Goal: Task Accomplishment & Management: Manage account settings

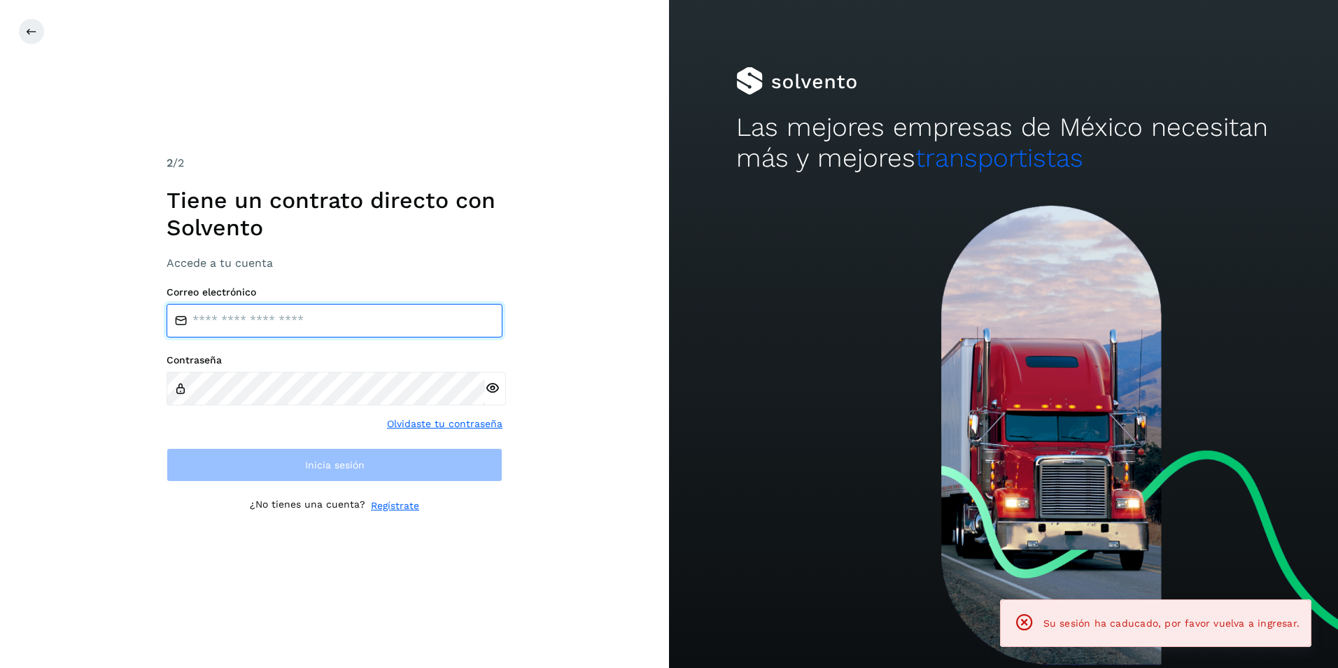
type input "**********"
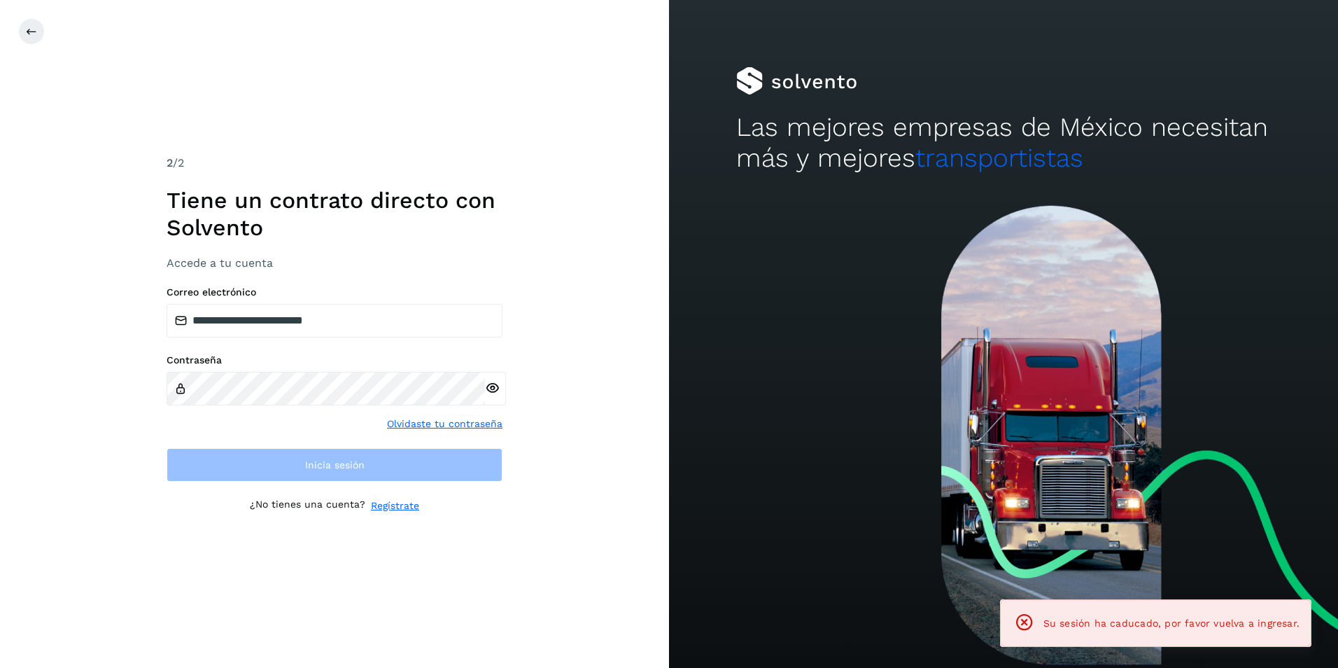
click at [381, 484] on div "**********" at bounding box center [335, 334] width 336 height 358
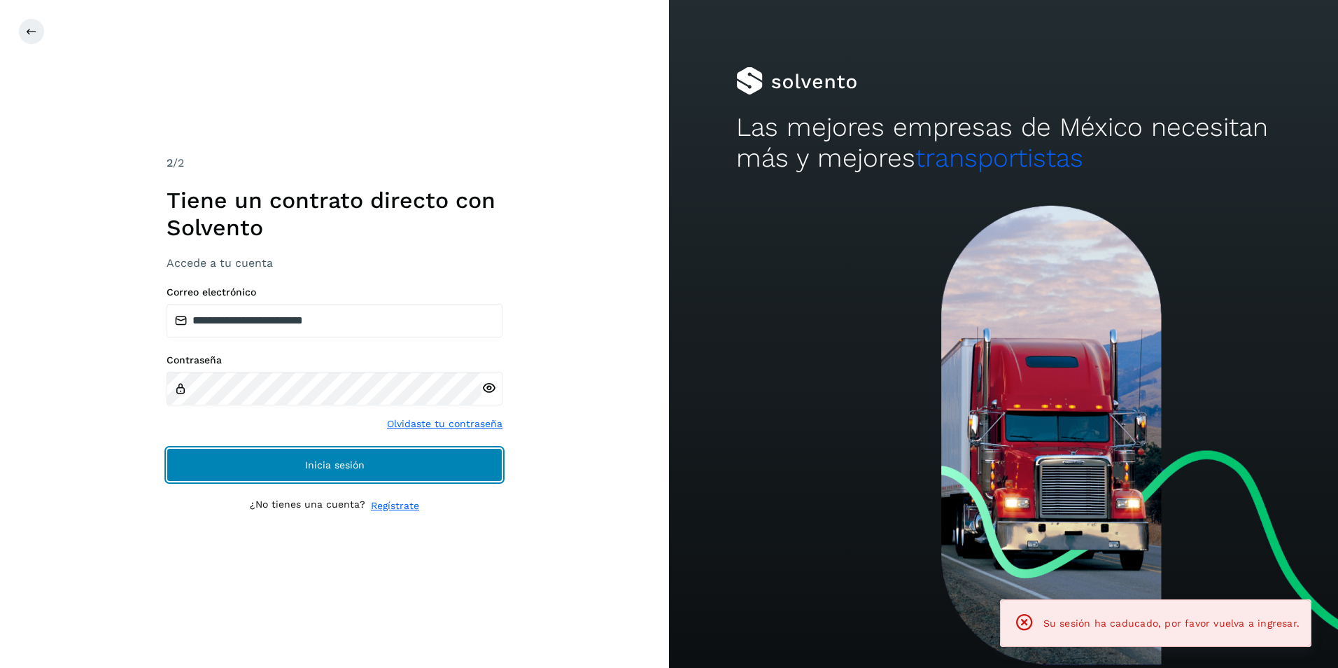
click at [370, 471] on button "Inicia sesión" at bounding box center [335, 465] width 336 height 34
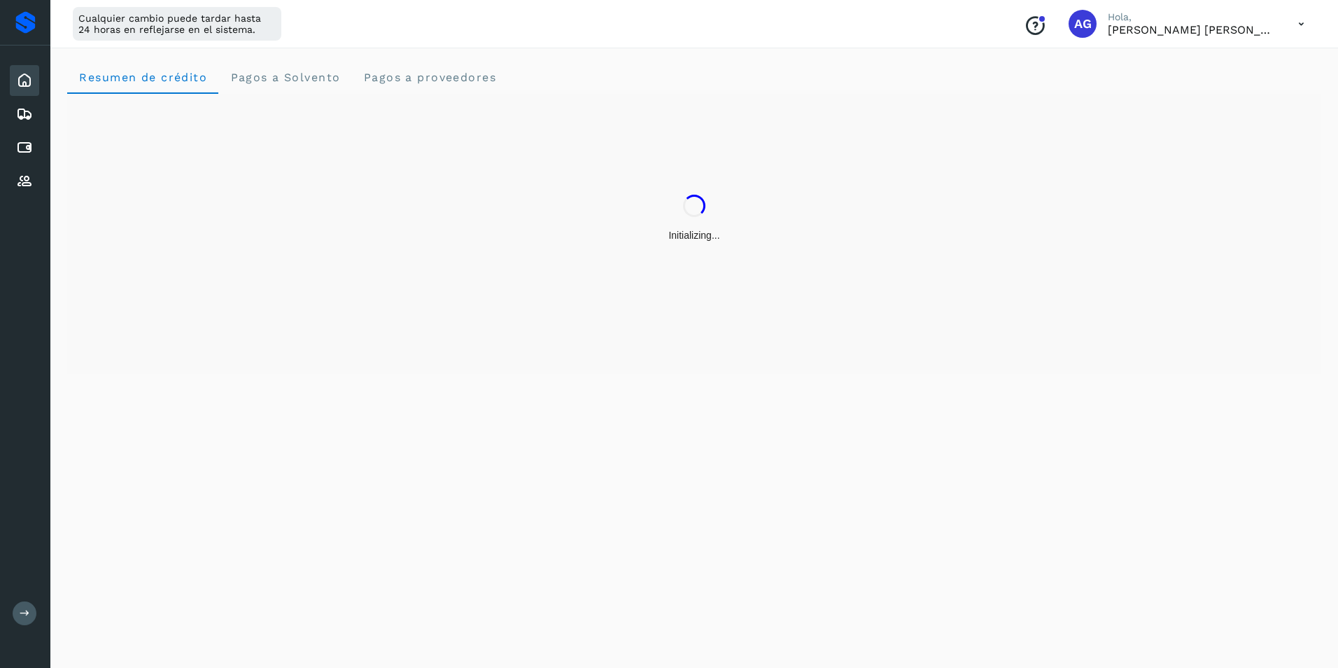
click at [30, 621] on button at bounding box center [25, 613] width 24 height 24
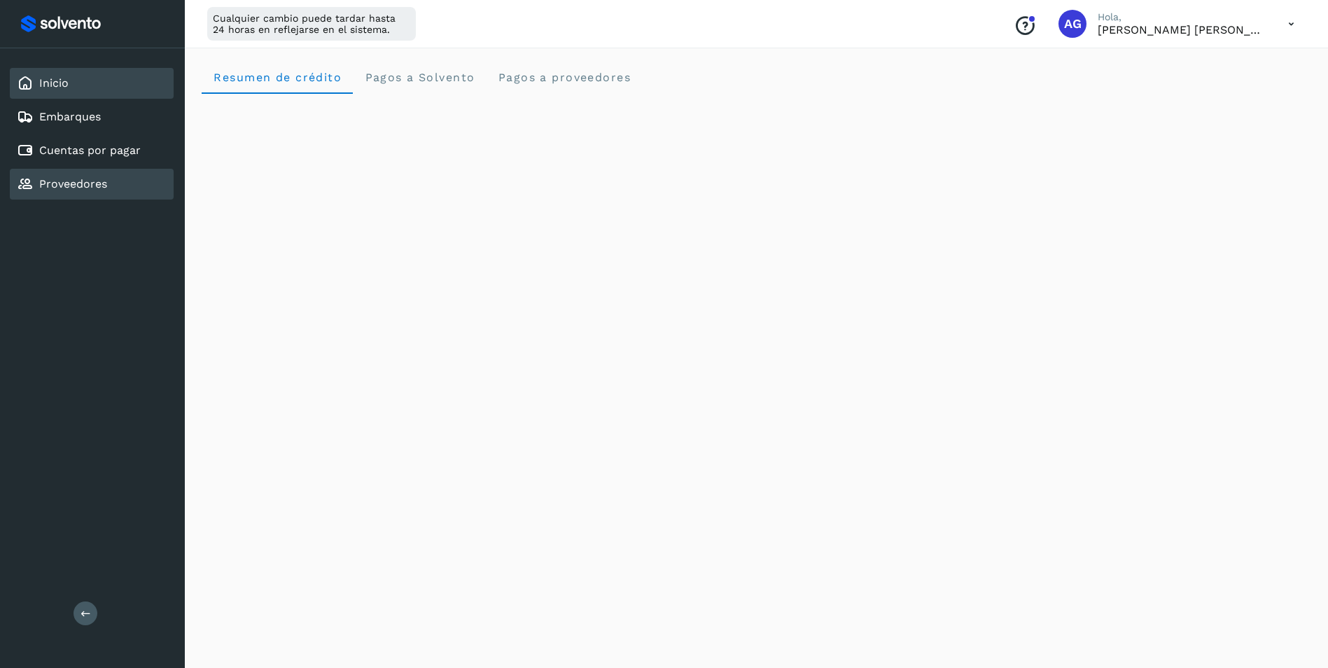
click at [118, 179] on div "Proveedores" at bounding box center [92, 184] width 164 height 31
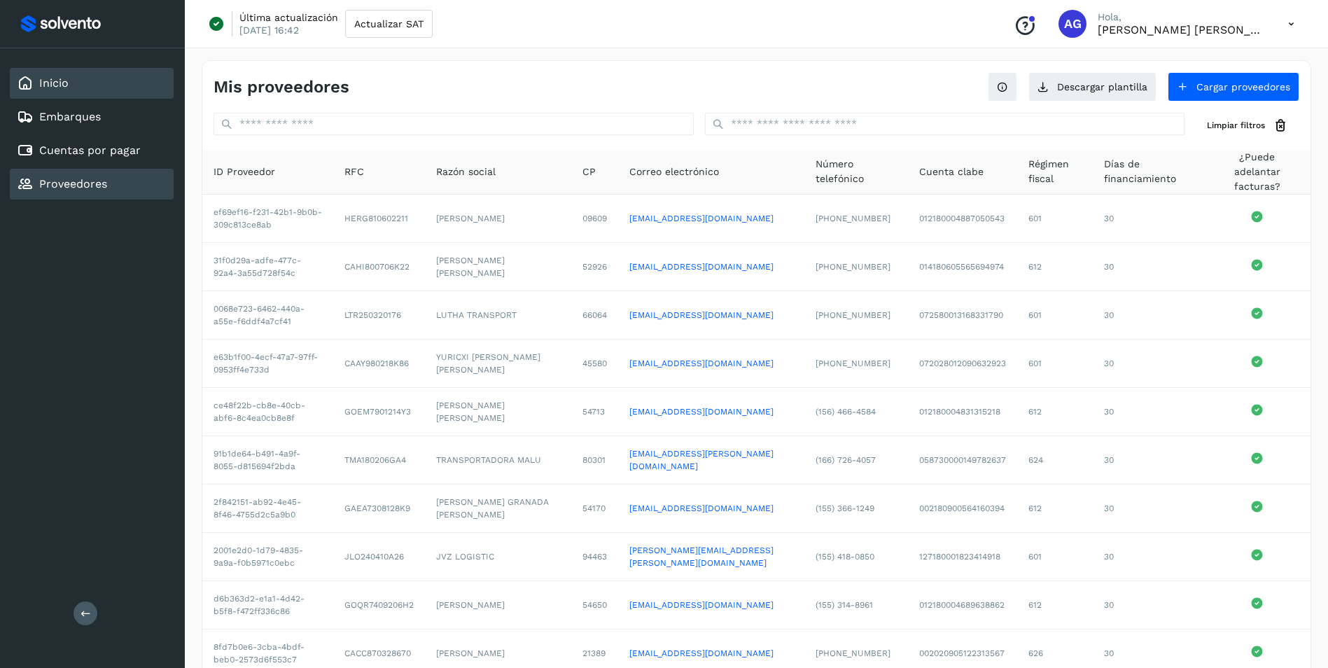
click at [81, 86] on div "Inicio" at bounding box center [92, 83] width 164 height 31
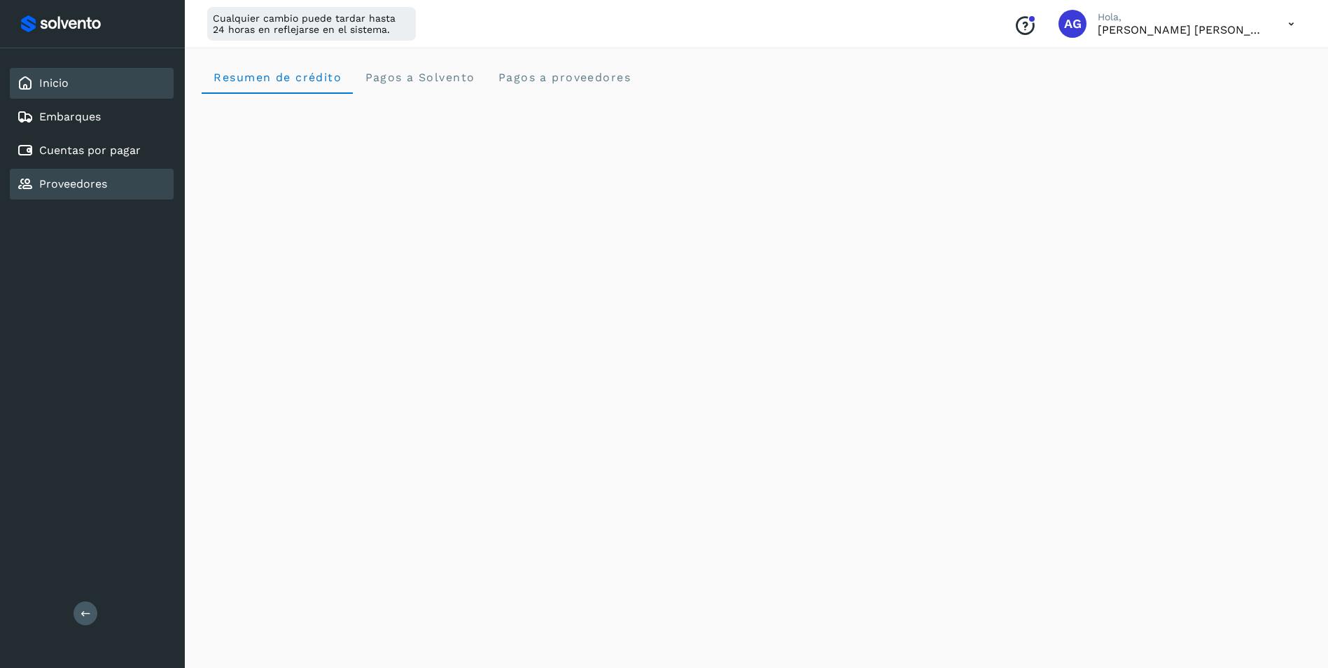
click at [120, 185] on div "Proveedores" at bounding box center [92, 184] width 164 height 31
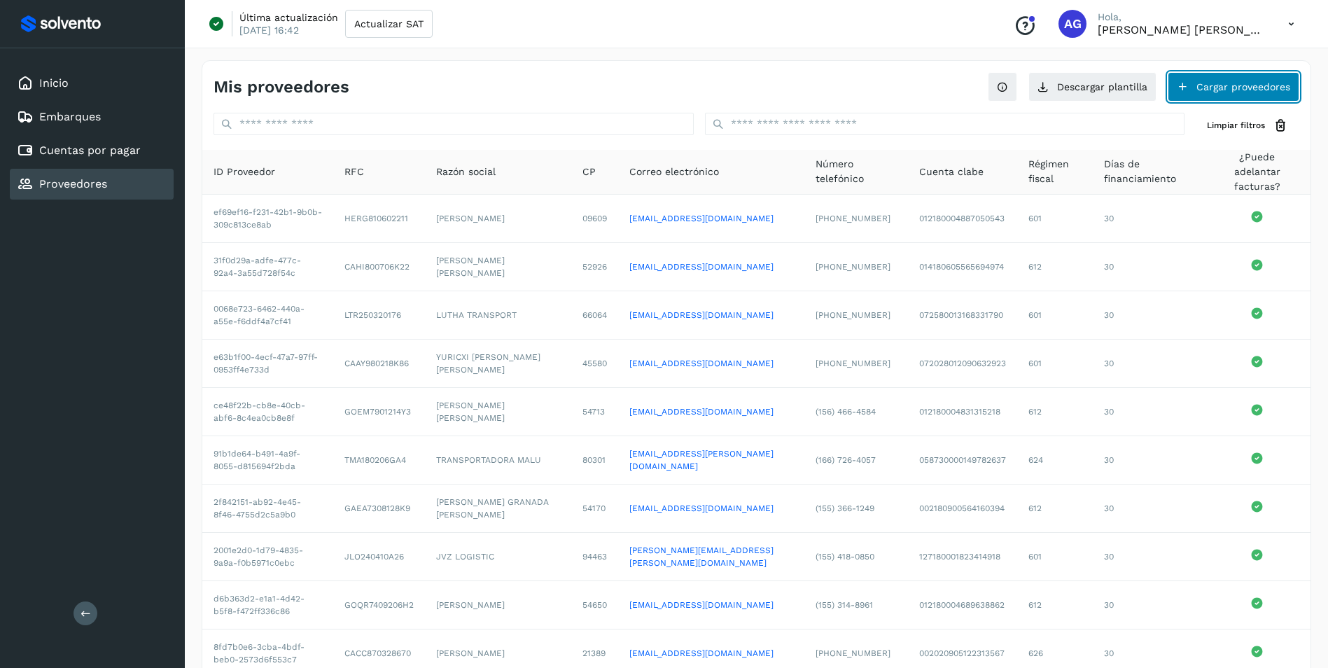
click at [1229, 87] on button "Cargar proveedores" at bounding box center [1234, 86] width 132 height 29
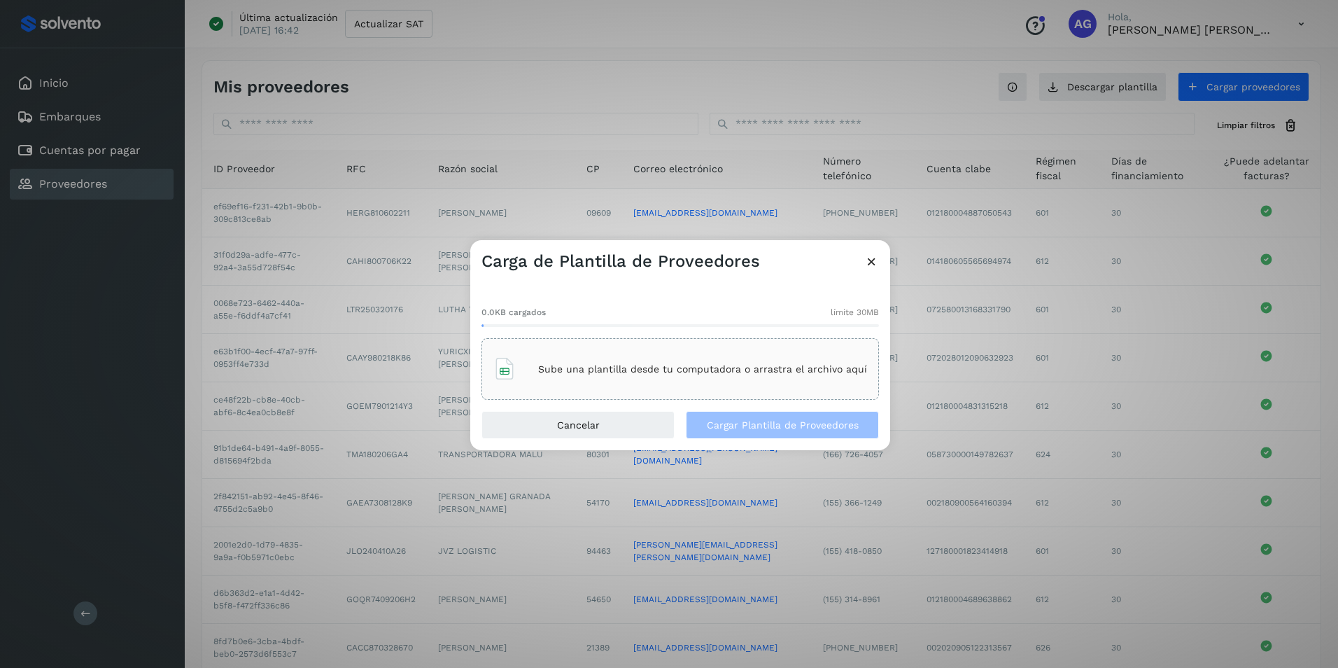
drag, startPoint x: 866, startPoint y: 260, endPoint x: 984, endPoint y: 216, distance: 126.3
click at [867, 260] on icon at bounding box center [872, 261] width 15 height 15
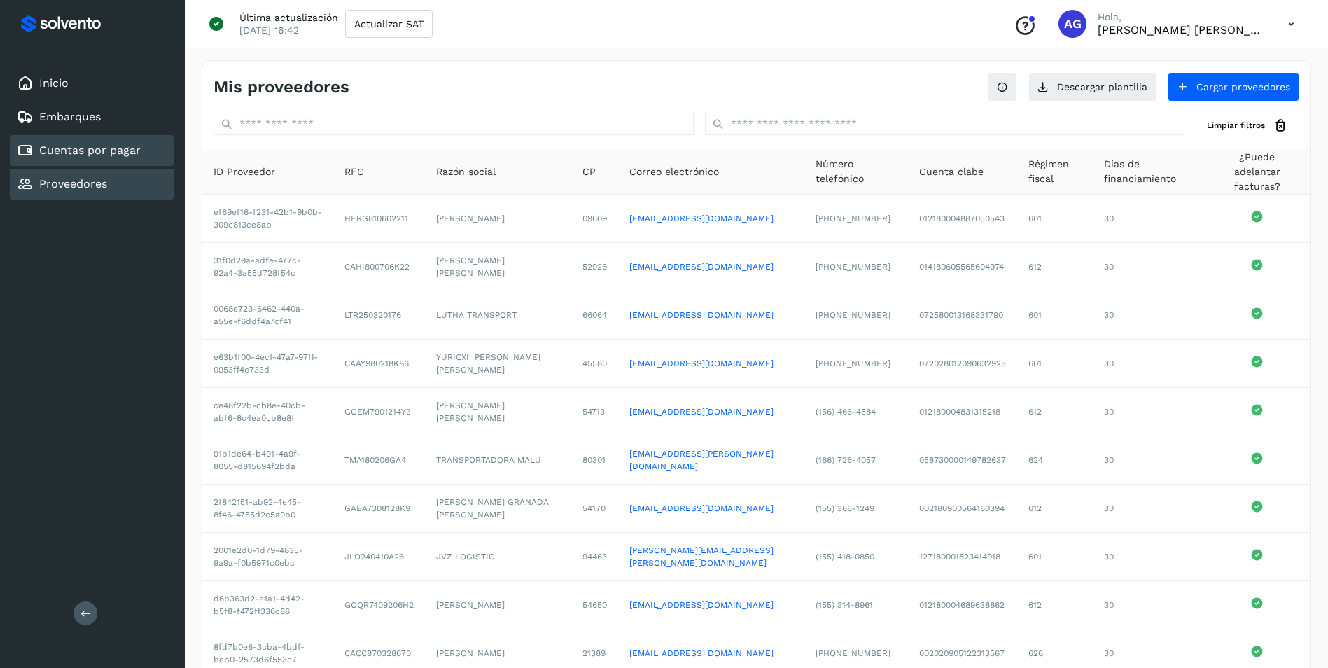
click at [109, 155] on link "Cuentas por pagar" at bounding box center [90, 150] width 102 height 13
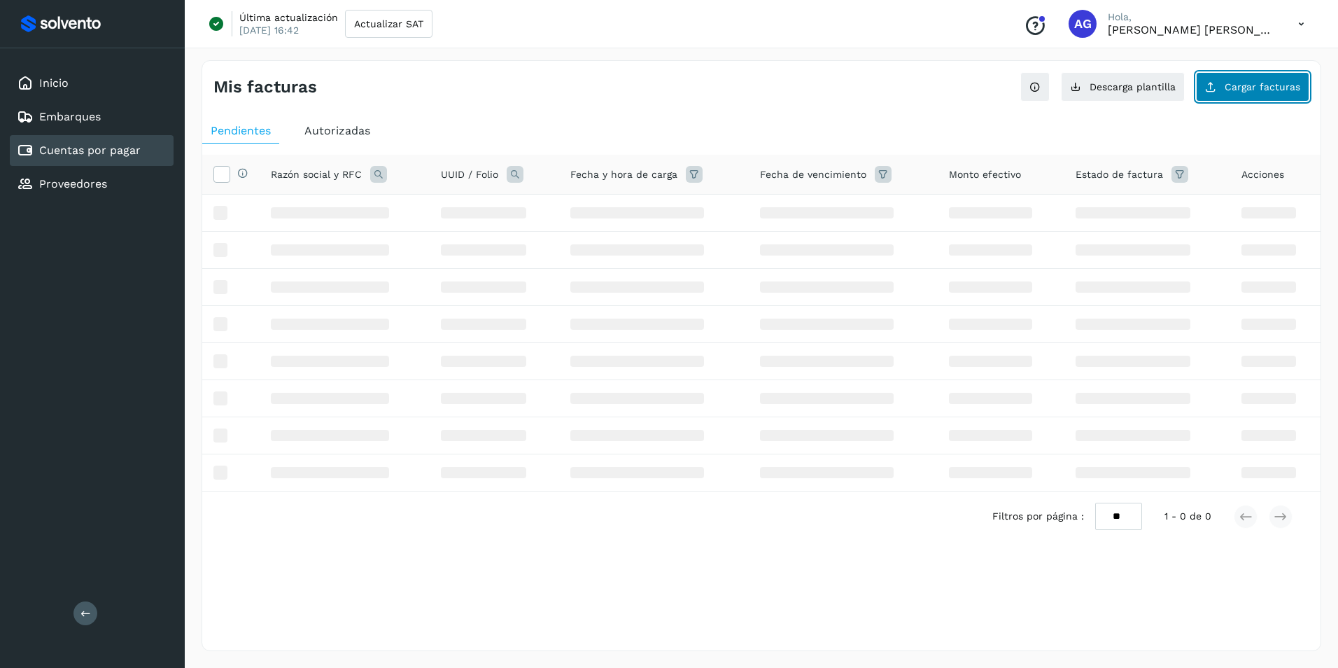
click at [1231, 90] on span "Cargar facturas" at bounding box center [1263, 87] width 76 height 10
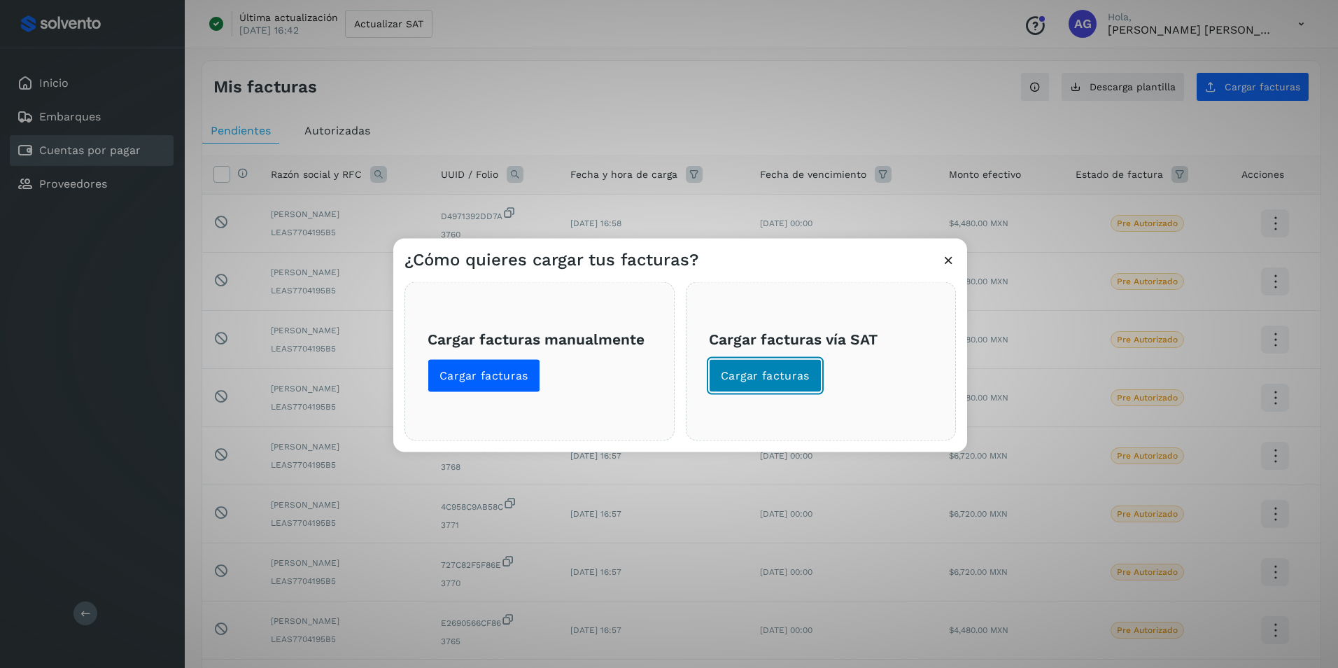
click at [740, 380] on span "Cargar facturas" at bounding box center [765, 375] width 89 height 15
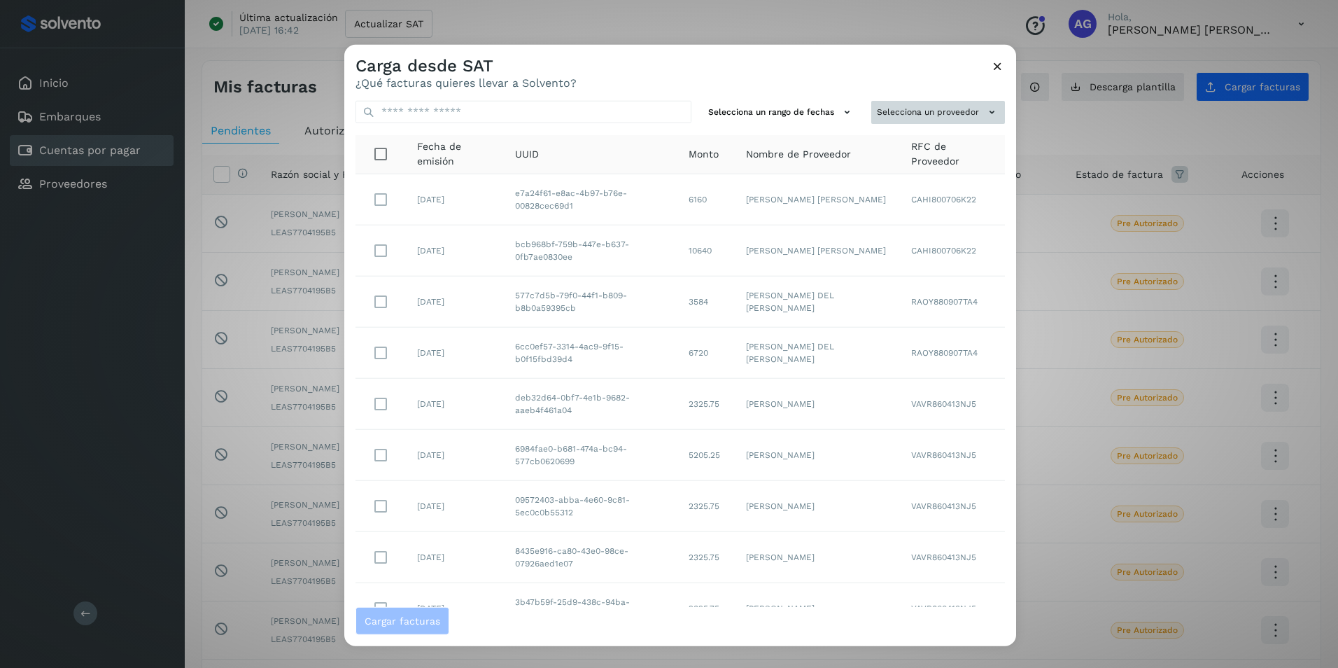
click at [892, 112] on button "Selecciona un proveedor" at bounding box center [939, 112] width 134 height 23
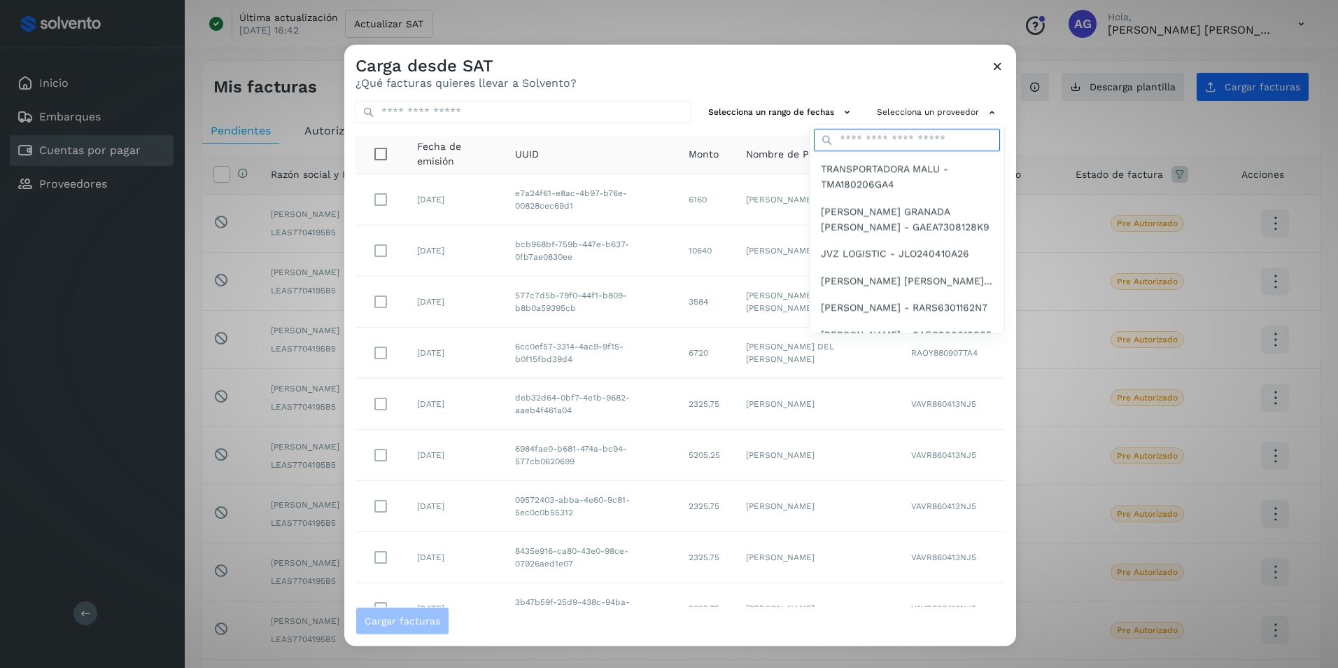
click at [888, 136] on input "text" at bounding box center [907, 140] width 186 height 22
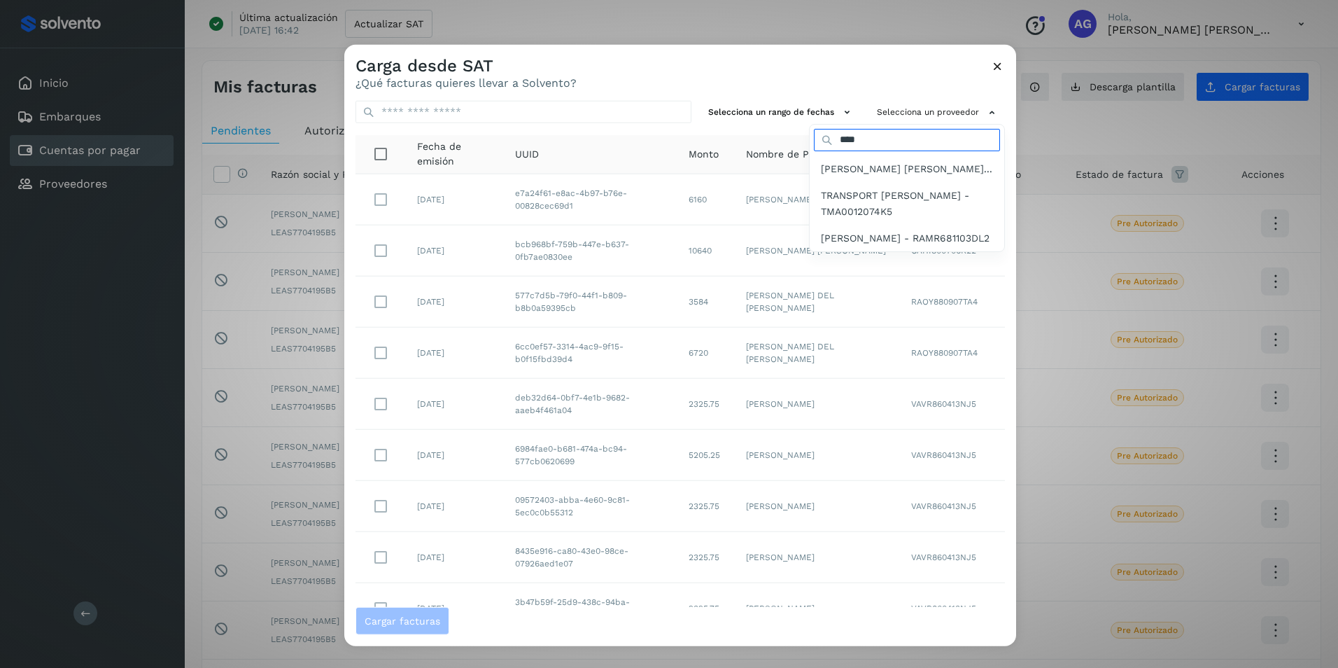
type input "****"
click at [904, 168] on span "[PERSON_NAME] [PERSON_NAME]..." at bounding box center [907, 168] width 172 height 15
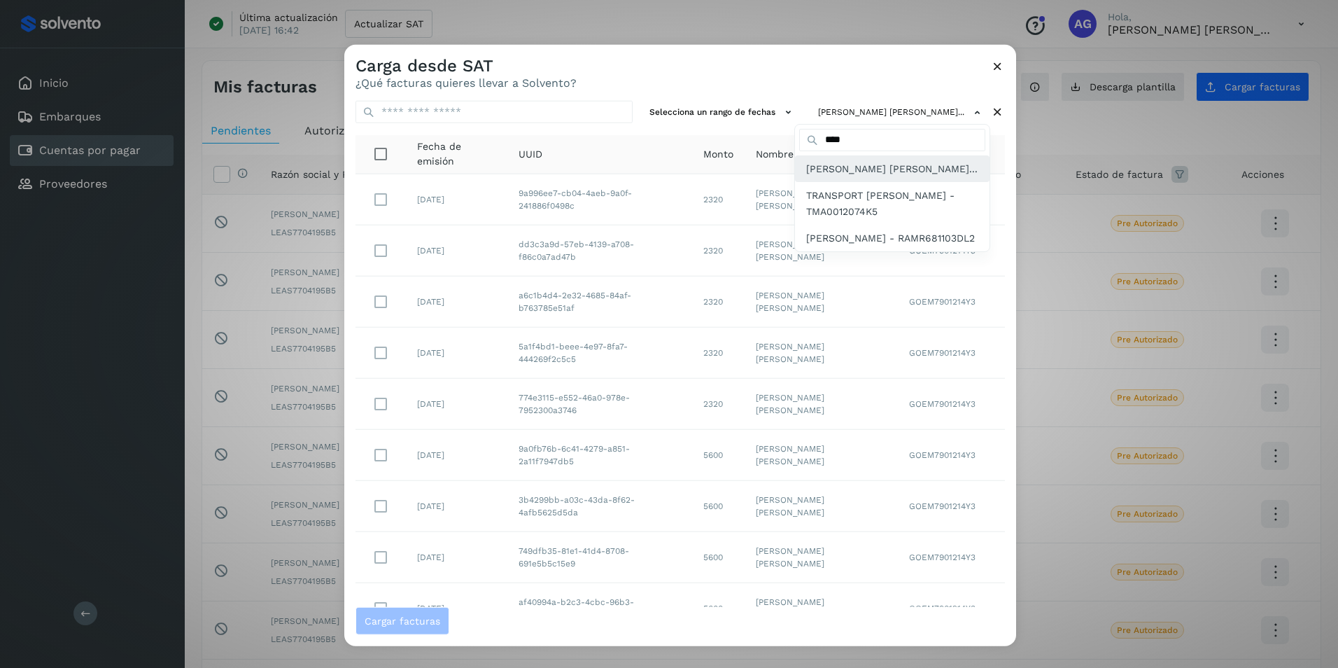
click at [876, 176] on span "[PERSON_NAME] [PERSON_NAME]..." at bounding box center [892, 168] width 172 height 15
click at [700, 109] on div at bounding box center [1013, 379] width 1338 height 668
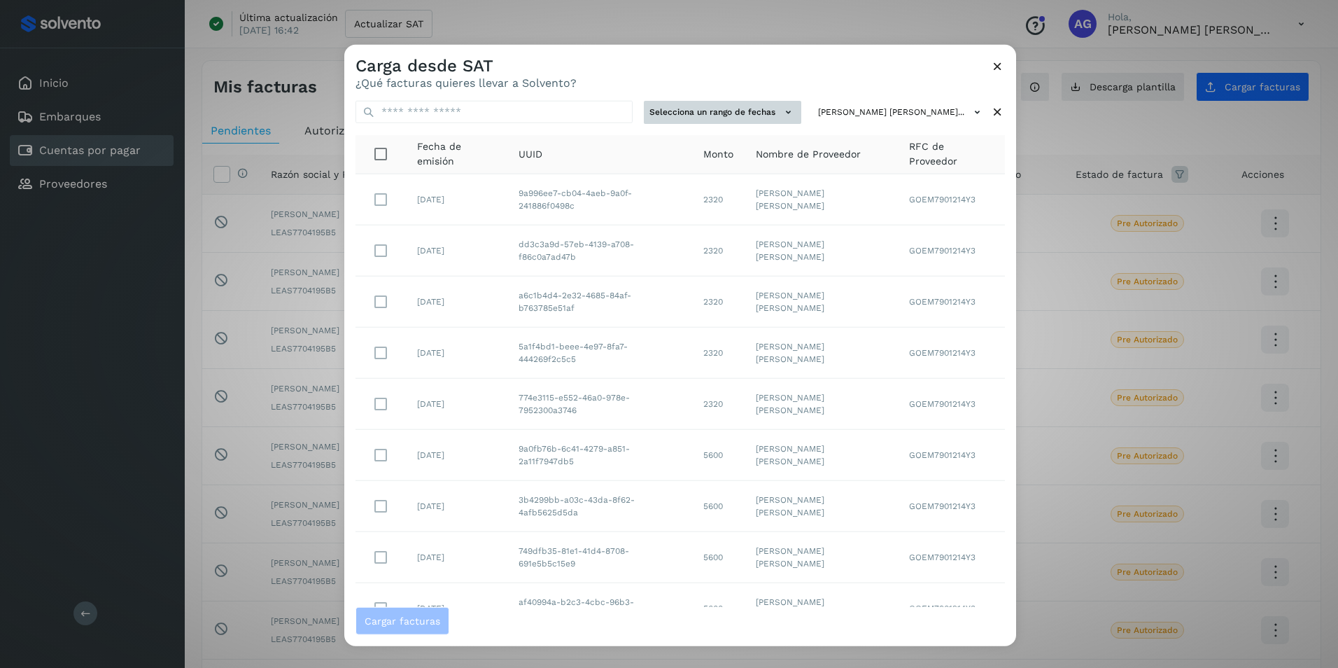
click at [706, 119] on button "Selecciona un rango de fechas" at bounding box center [723, 112] width 158 height 23
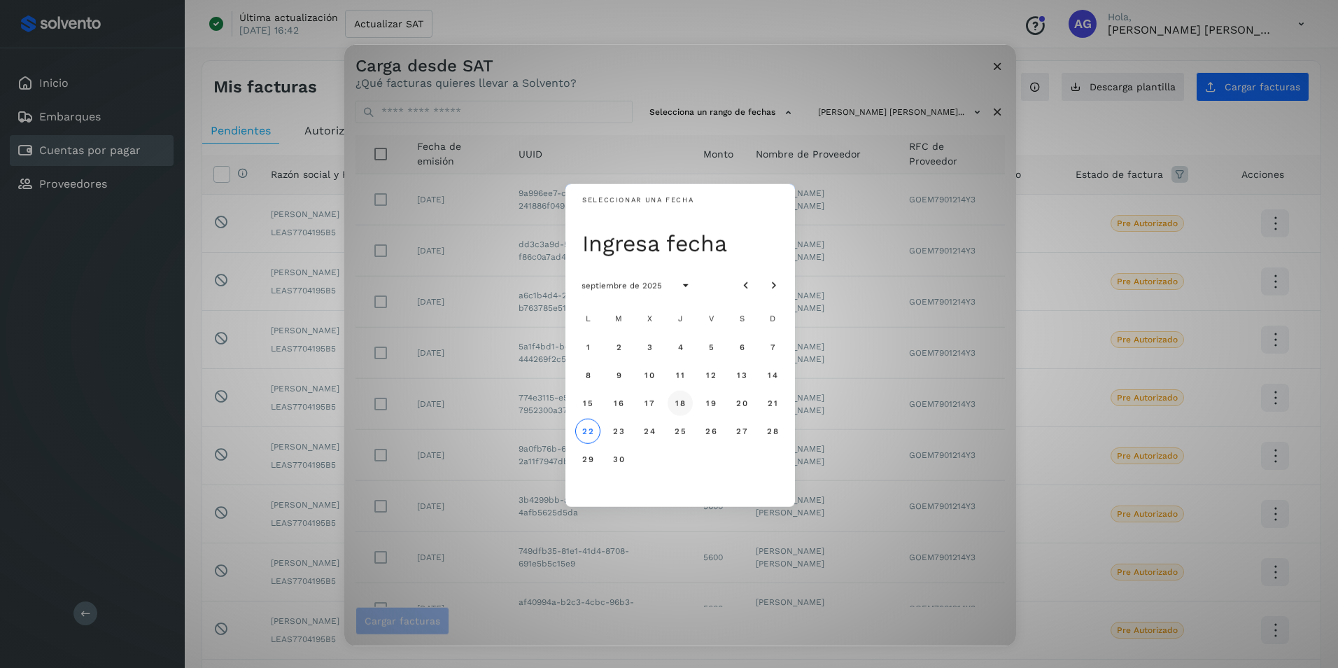
click at [685, 409] on button "18" at bounding box center [680, 402] width 25 height 25
click at [592, 370] on button "8" at bounding box center [587, 374] width 25 height 25
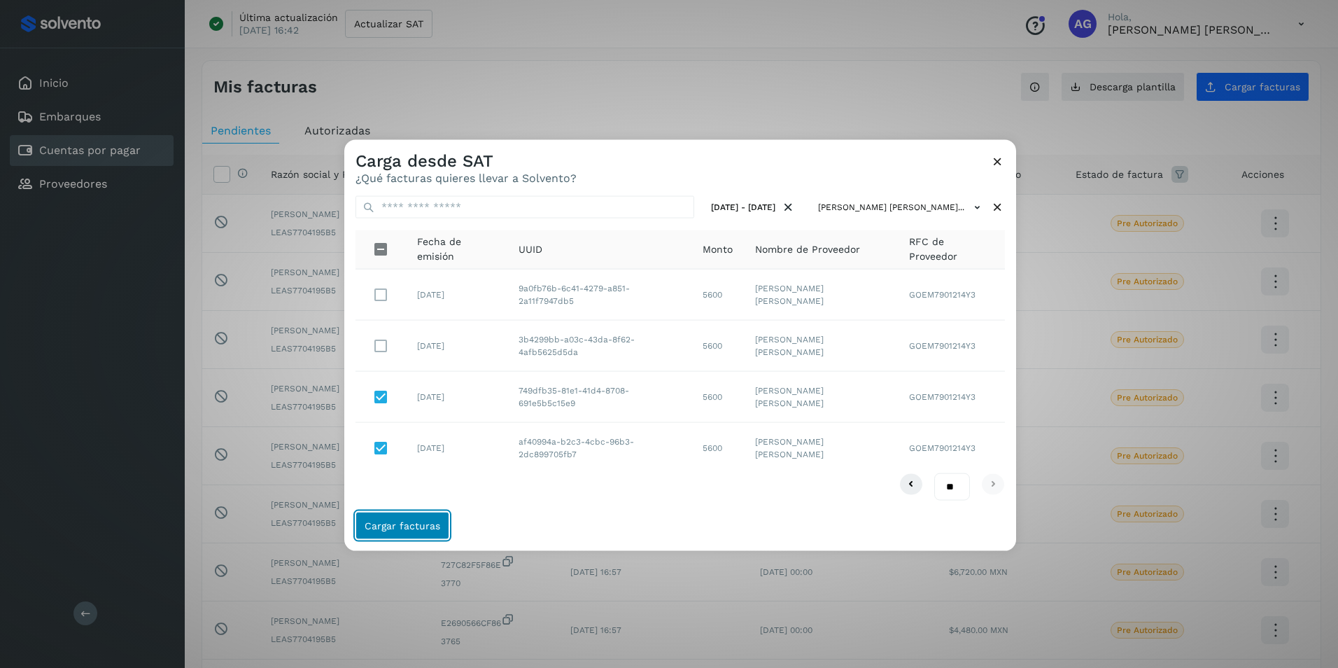
click at [424, 531] on button "Cargar facturas" at bounding box center [403, 525] width 94 height 28
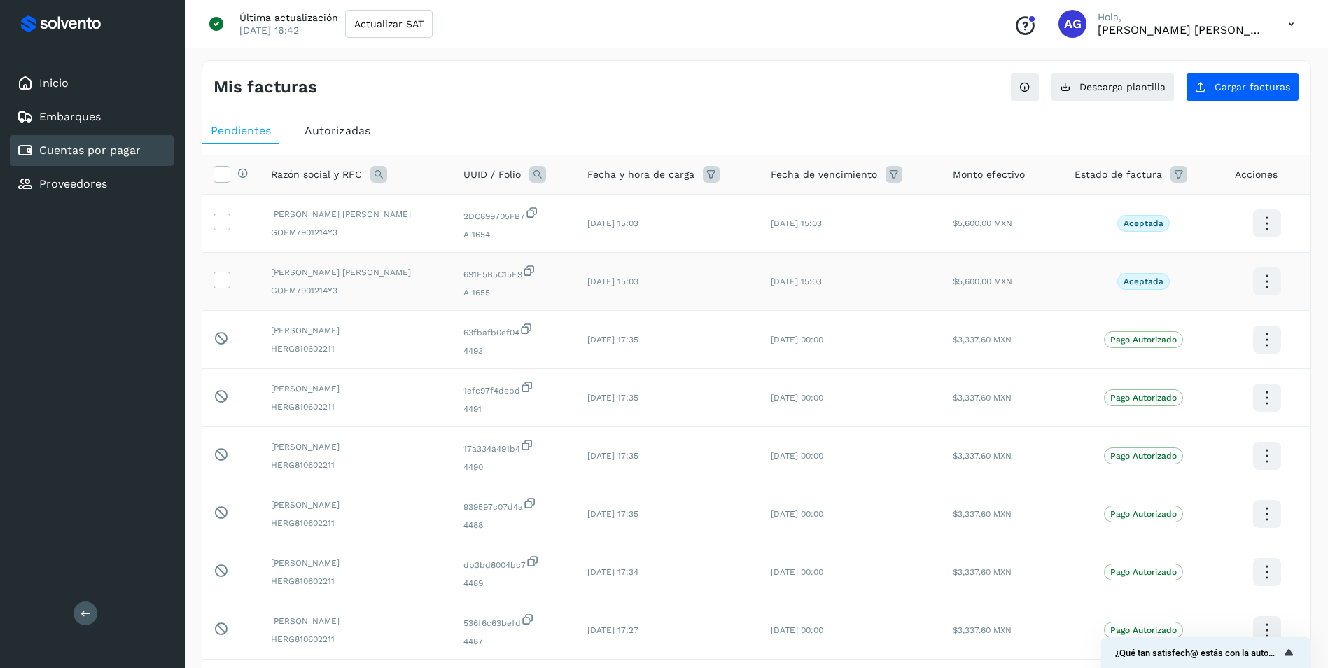
drag, startPoint x: 219, startPoint y: 223, endPoint x: 227, endPoint y: 257, distance: 35.2
click at [222, 227] on icon at bounding box center [221, 221] width 15 height 15
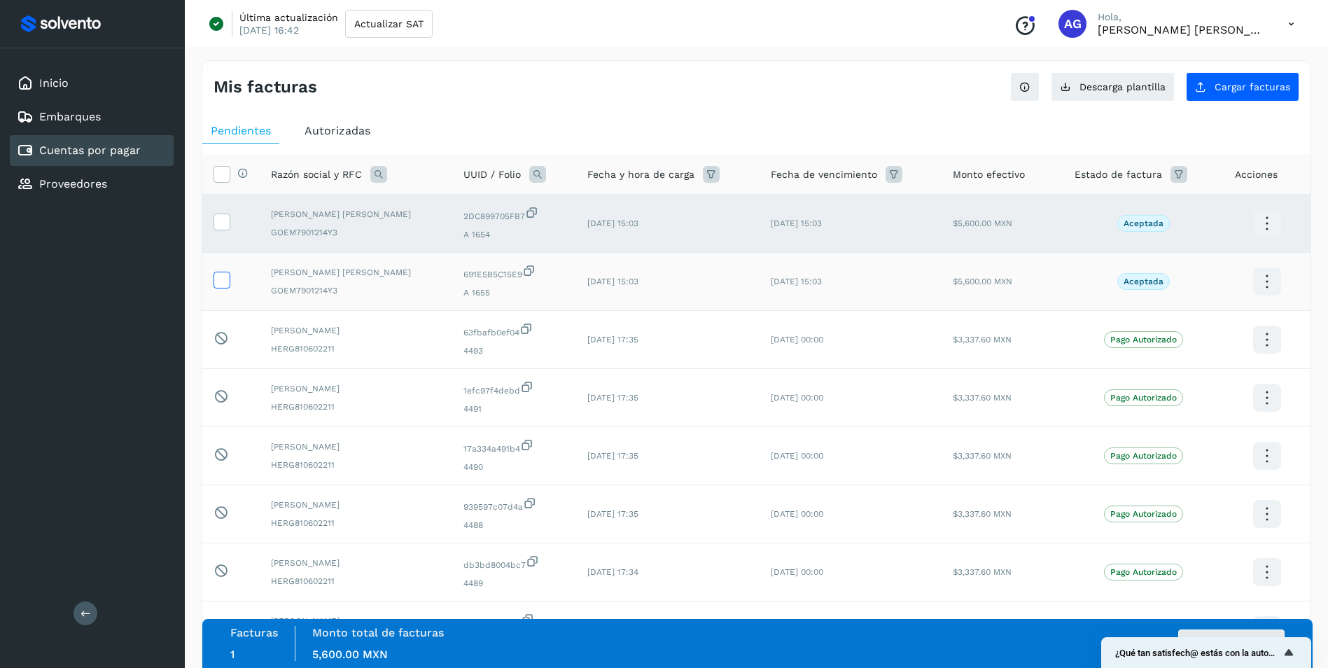
click at [225, 284] on icon at bounding box center [221, 279] width 15 height 15
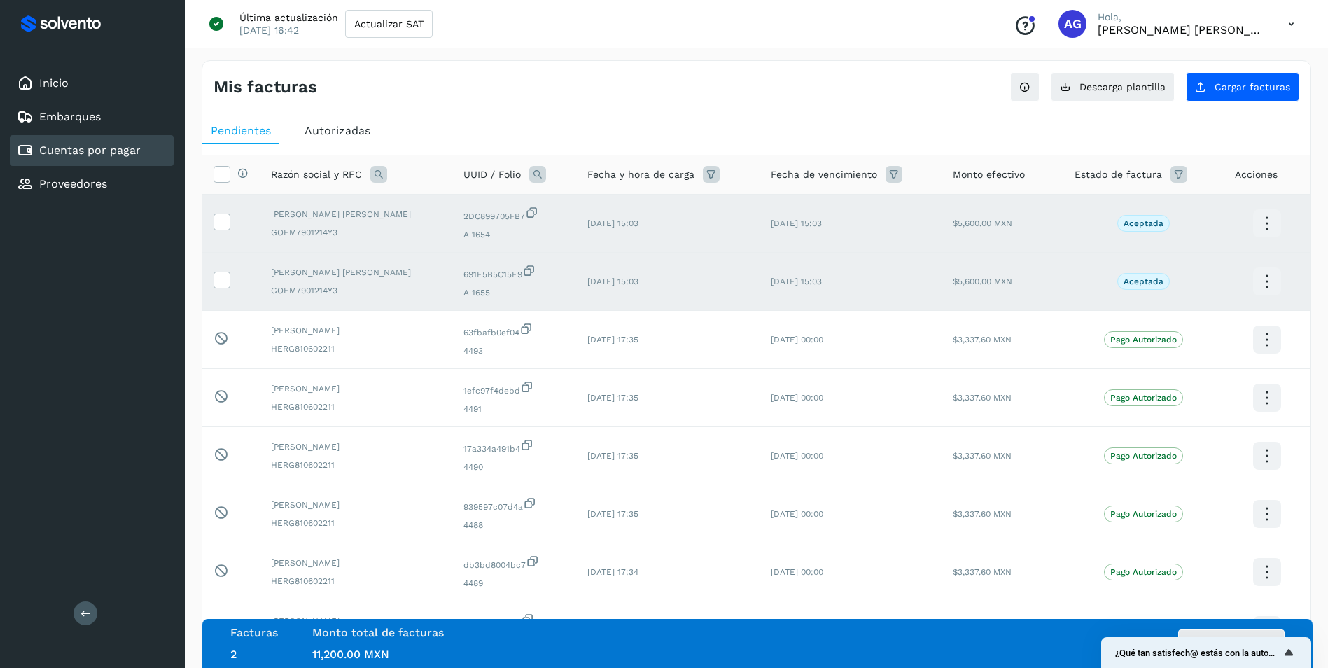
click at [1259, 634] on button "Autorizar facturas" at bounding box center [1231, 643] width 106 height 28
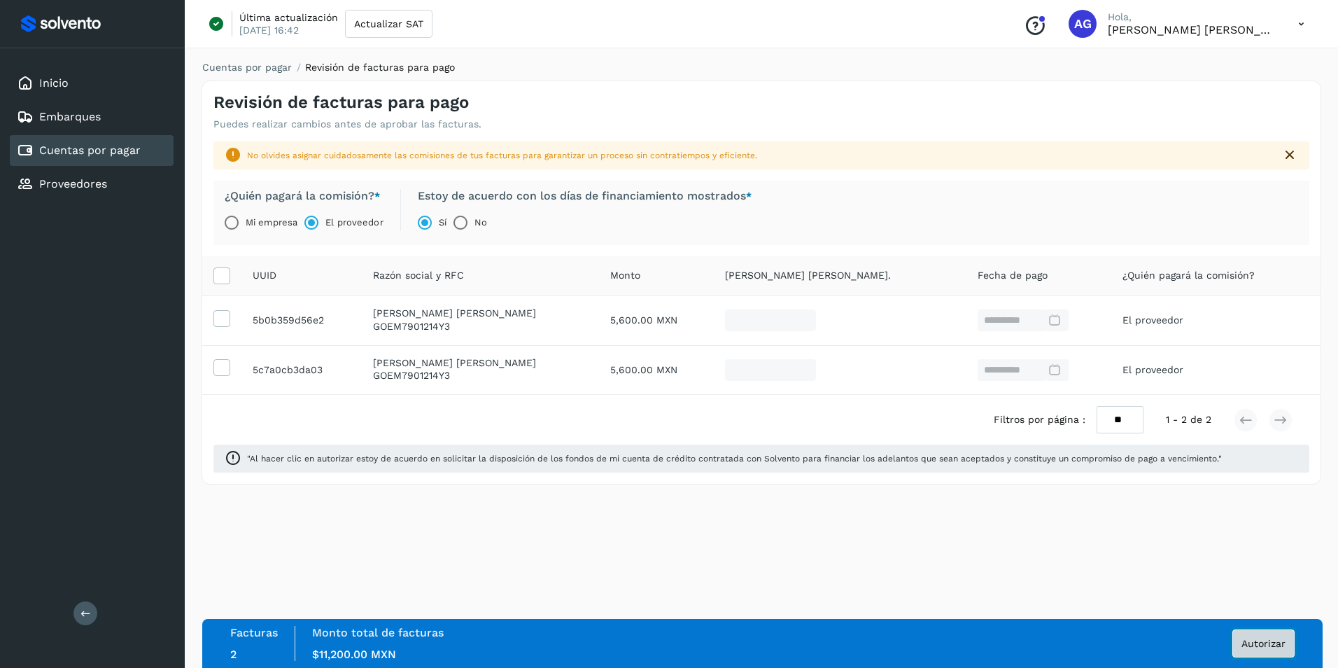
click at [1261, 648] on span "Autorizar" at bounding box center [1264, 643] width 44 height 10
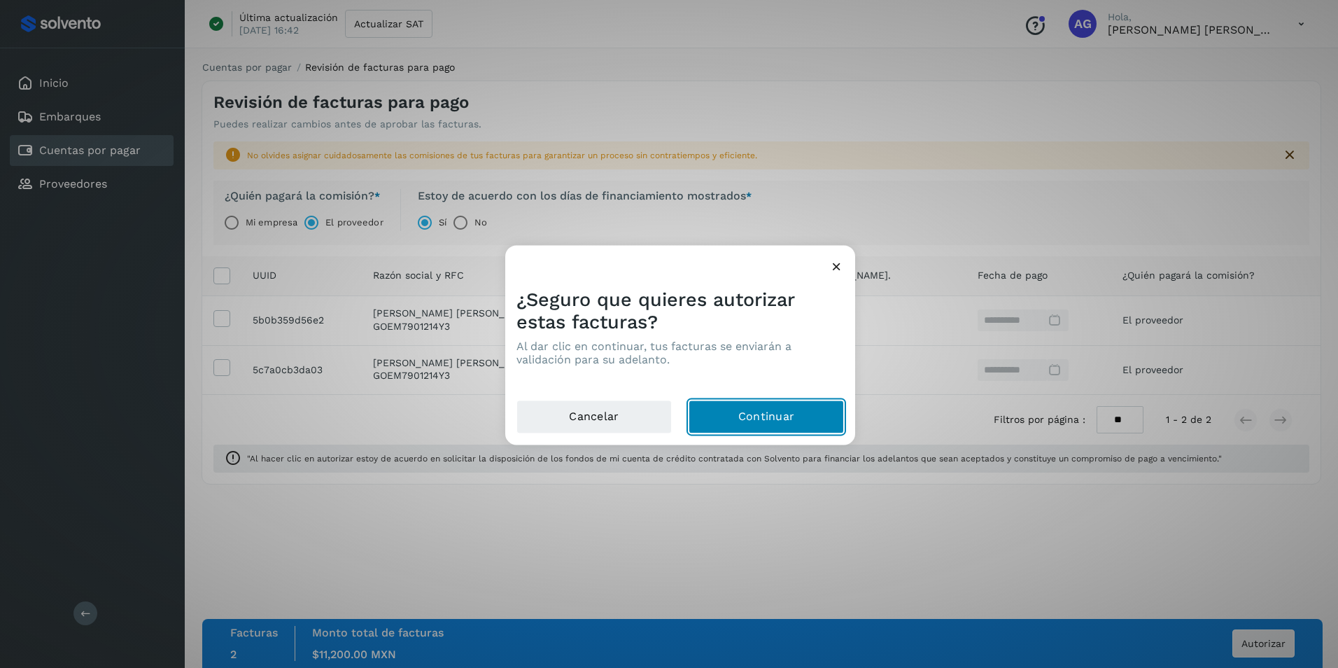
click at [795, 421] on button "Continuar" at bounding box center [766, 417] width 155 height 34
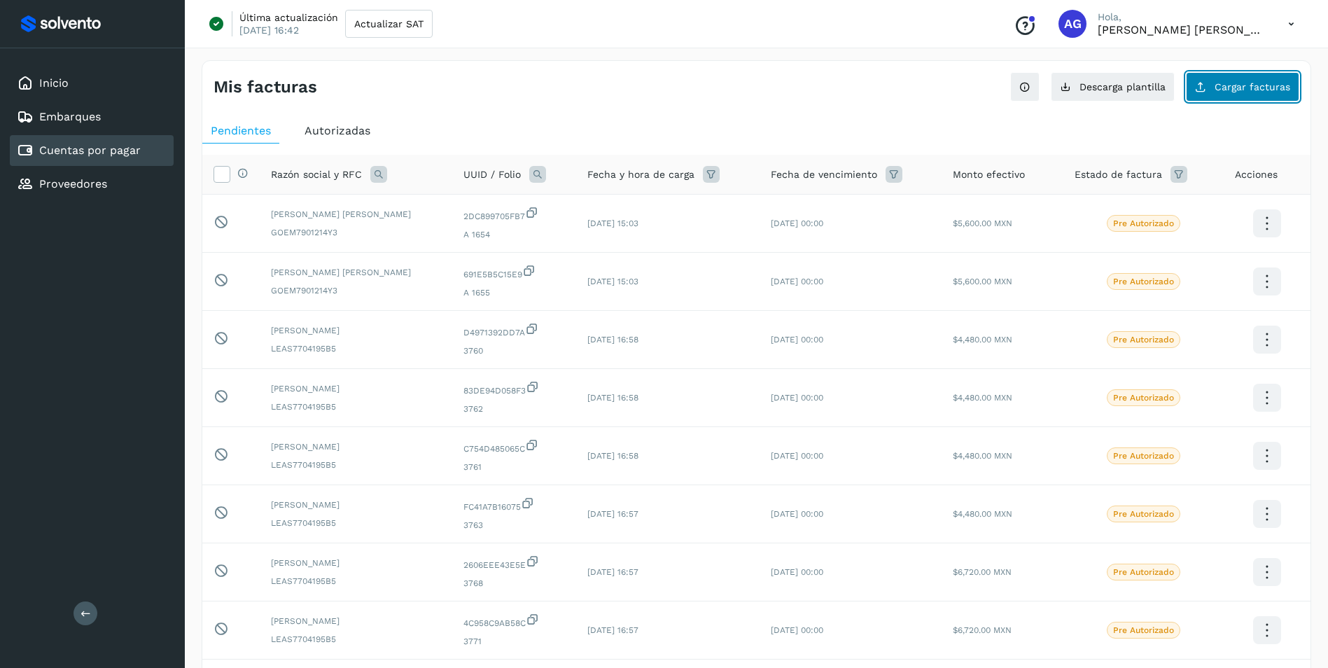
click at [1222, 92] on span "Cargar facturas" at bounding box center [1253, 87] width 76 height 10
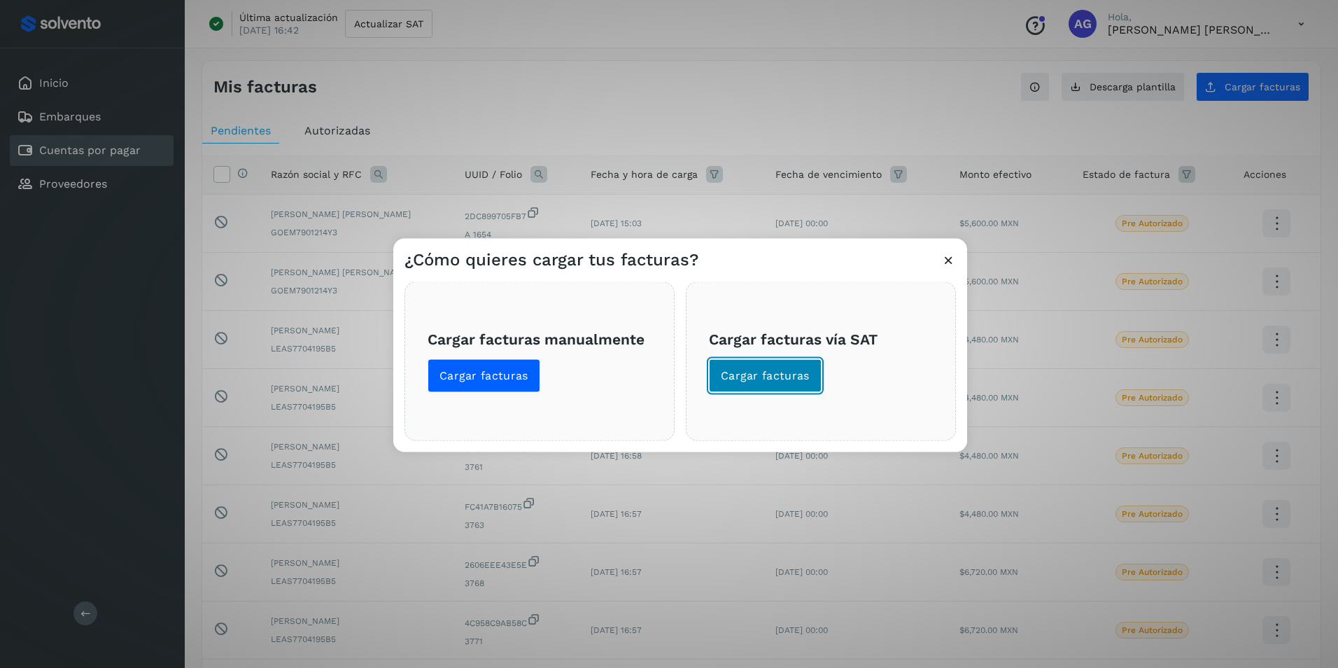
click at [778, 370] on span "Cargar facturas" at bounding box center [765, 375] width 89 height 15
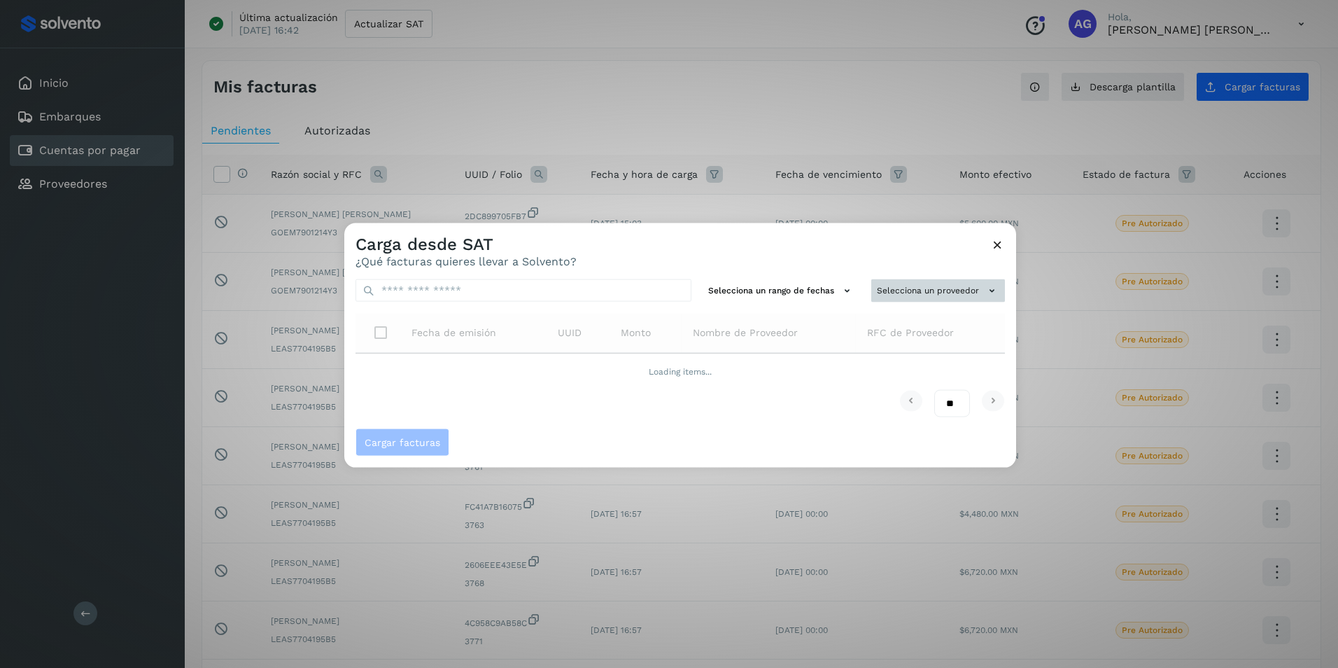
click at [886, 293] on button "Selecciona un proveedor" at bounding box center [939, 290] width 134 height 23
click at [897, 315] on input "text" at bounding box center [915, 318] width 172 height 22
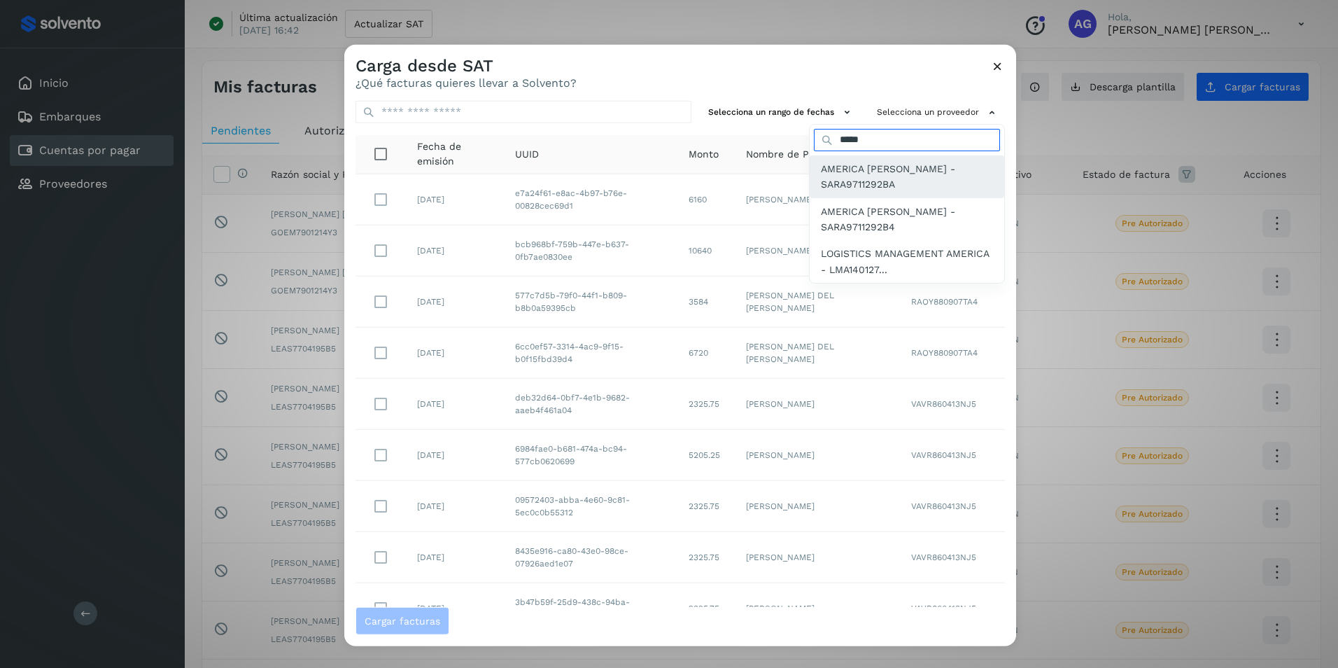
type input "*****"
click at [895, 188] on span "AMERICA [PERSON_NAME] - SARA9711292BA" at bounding box center [907, 177] width 172 height 32
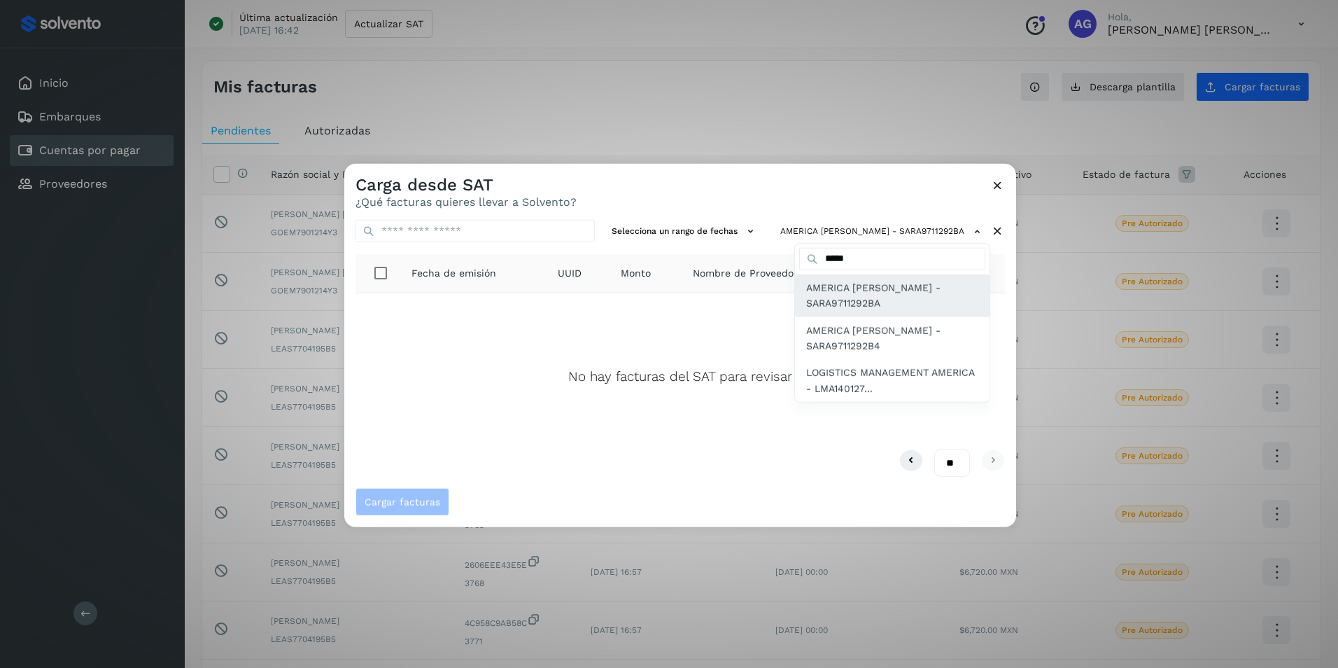
click at [820, 293] on span "AMERICA [PERSON_NAME] - SARA9711292BA" at bounding box center [892, 296] width 172 height 32
click at [850, 293] on span "AMERICA [PERSON_NAME] - SARA9711292BA" at bounding box center [892, 296] width 172 height 32
click at [743, 227] on div at bounding box center [1013, 498] width 1338 height 668
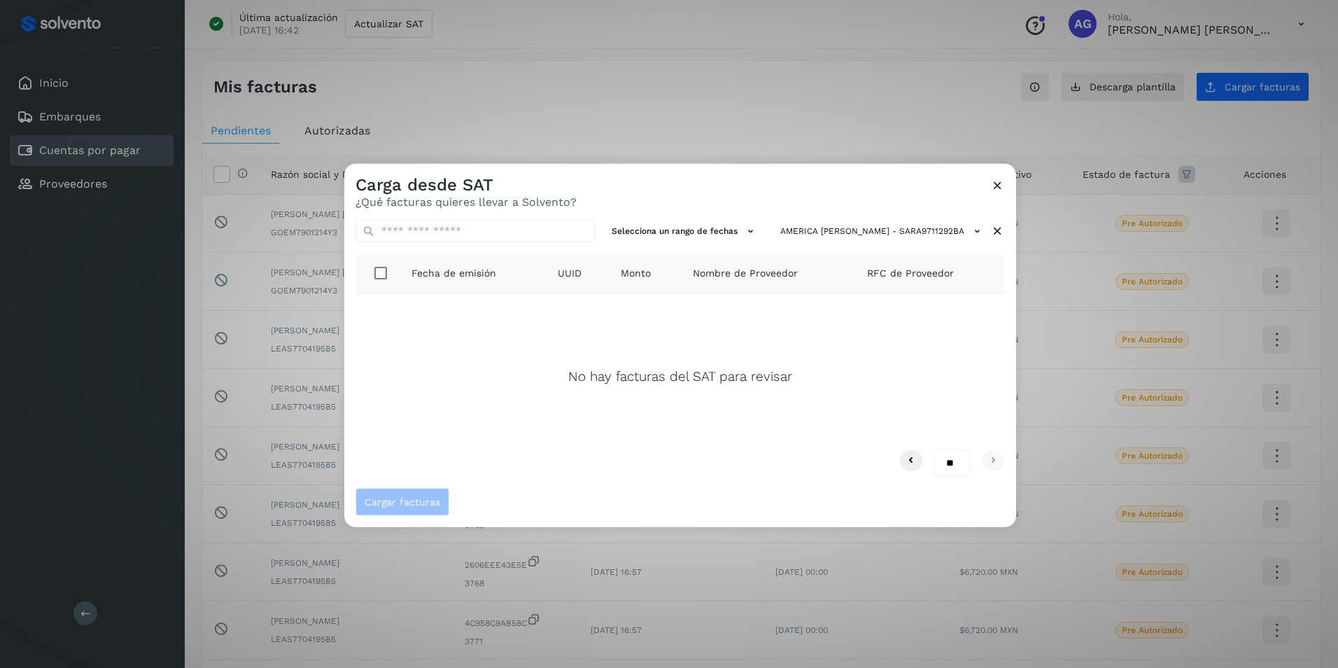
click at [743, 227] on icon at bounding box center [750, 231] width 15 height 15
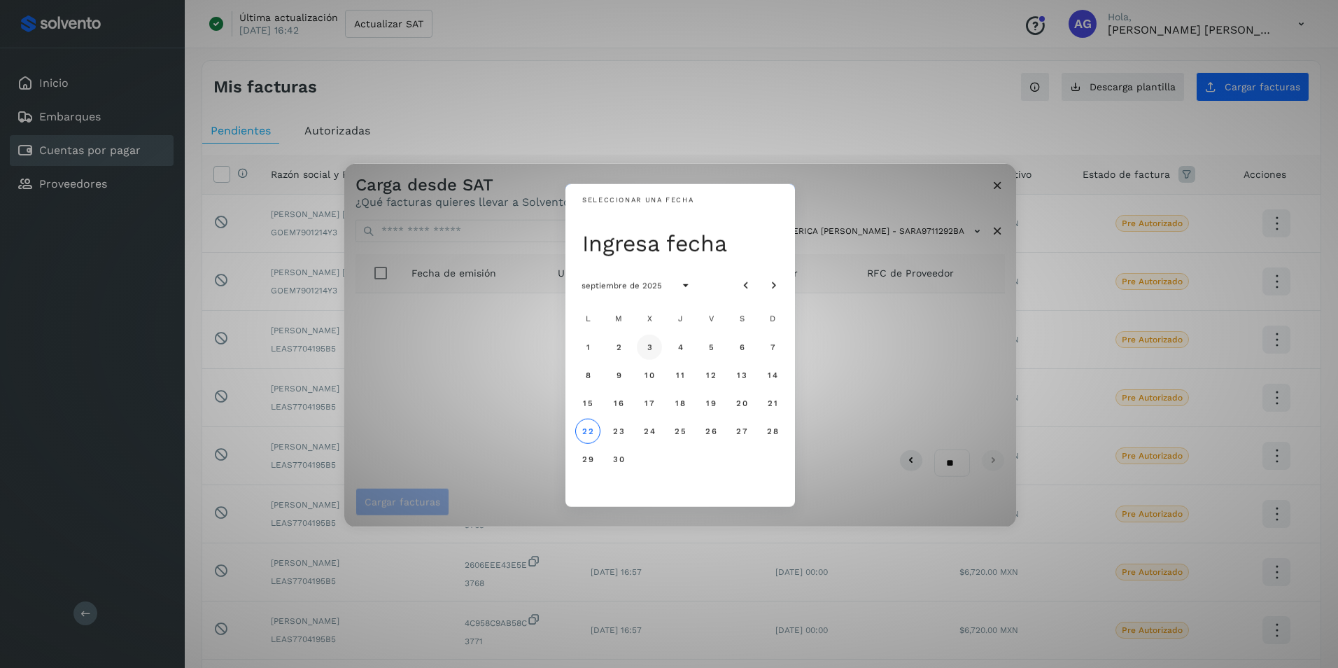
click at [648, 344] on span "3" at bounding box center [649, 347] width 6 height 10
click at [680, 349] on span "4" at bounding box center [680, 347] width 6 height 10
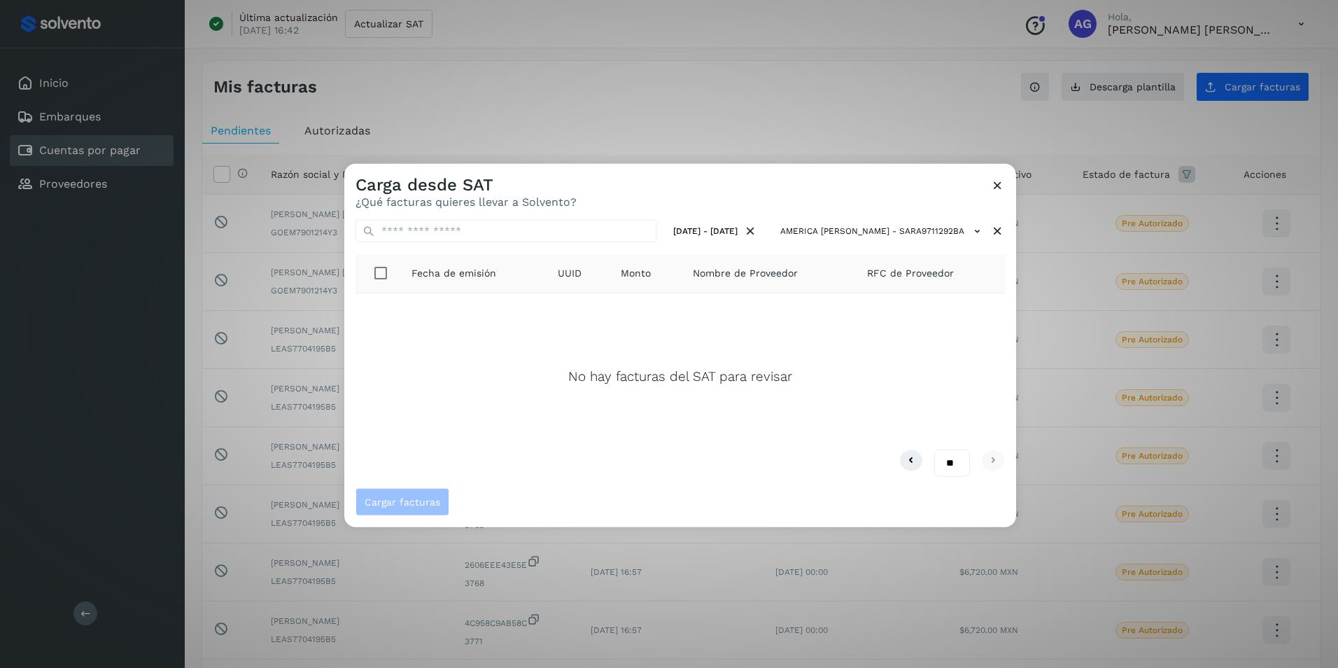
click at [993, 186] on icon at bounding box center [998, 185] width 15 height 15
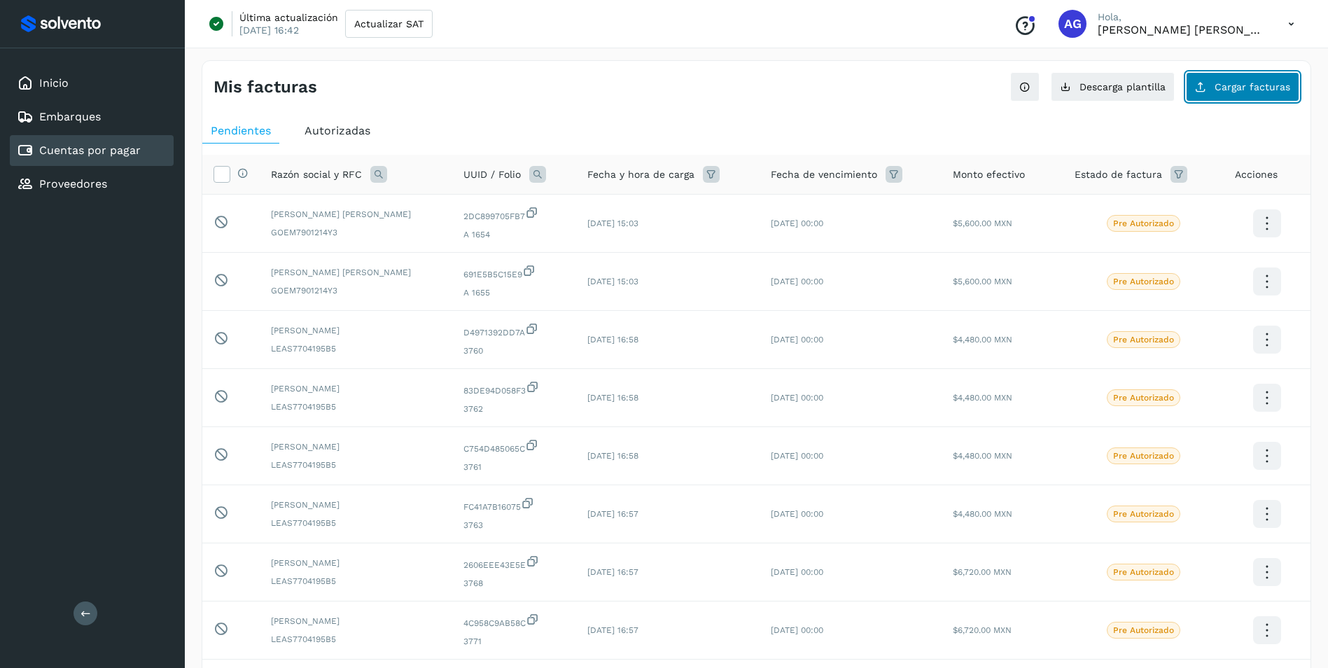
click at [1218, 85] on span "Cargar facturas" at bounding box center [1253, 87] width 76 height 10
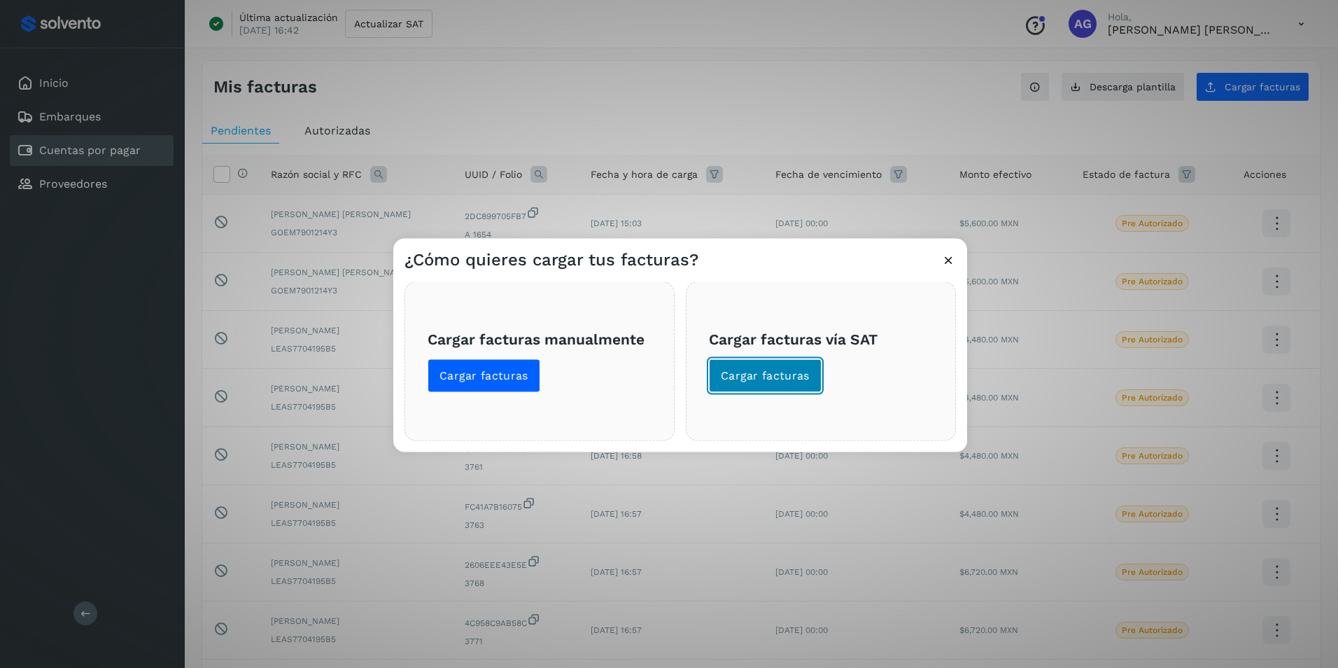
click at [782, 370] on span "Cargar facturas" at bounding box center [765, 375] width 89 height 15
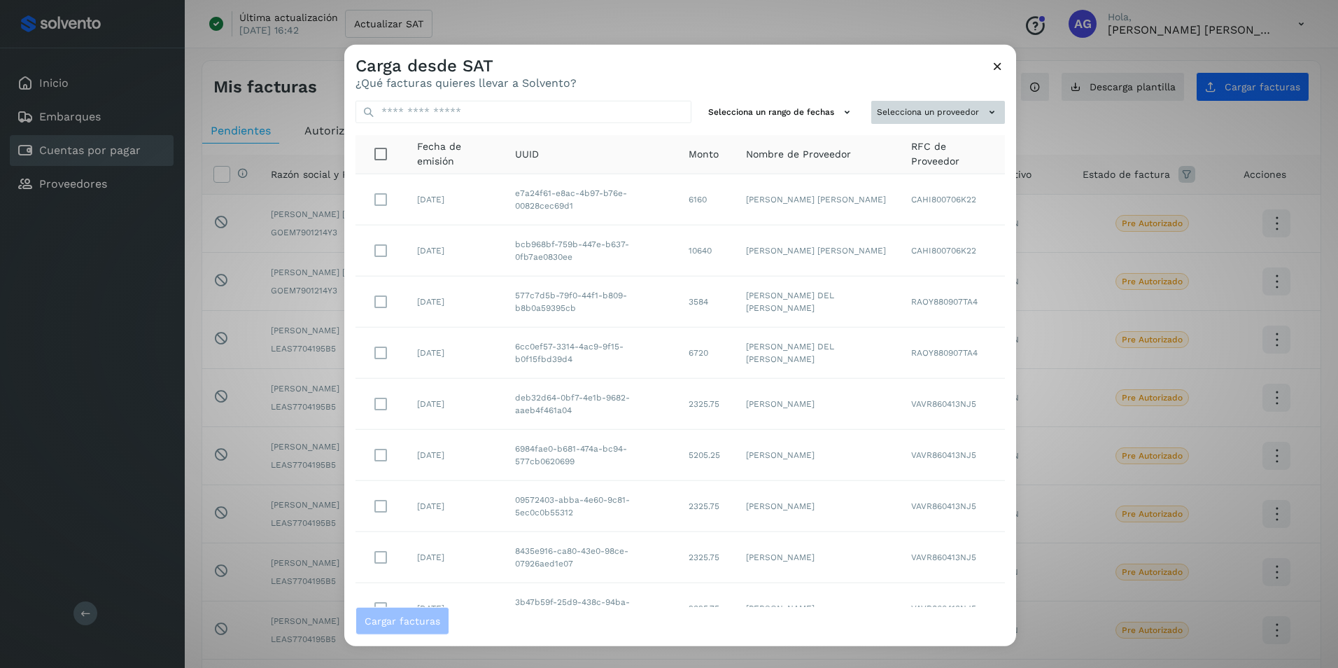
click at [910, 113] on button "Selecciona un proveedor" at bounding box center [939, 112] width 134 height 23
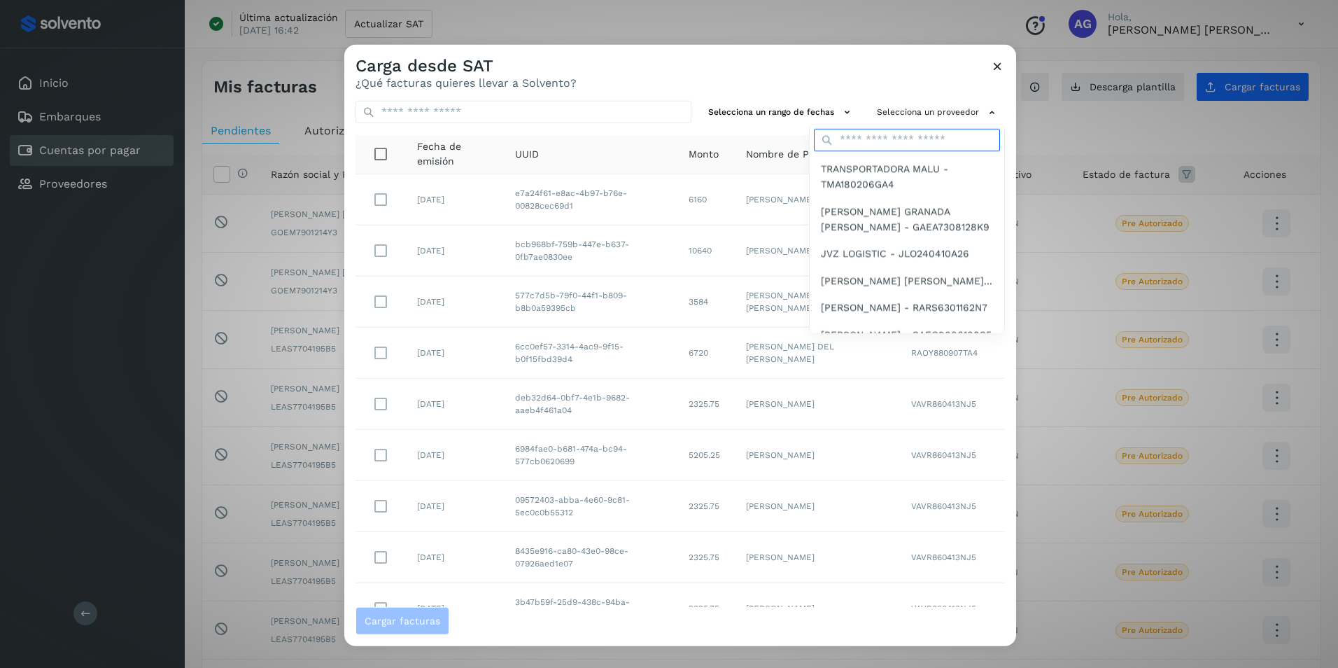
click at [896, 141] on input "text" at bounding box center [907, 140] width 186 height 22
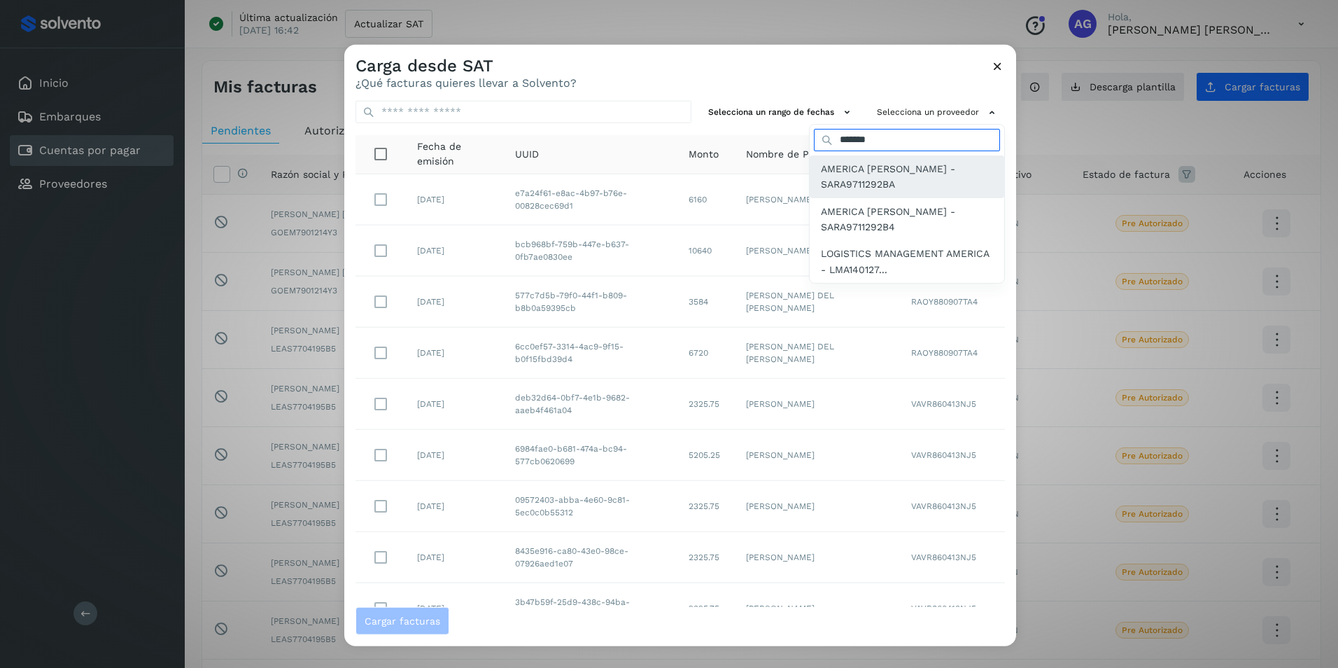
type input "*******"
click at [843, 175] on span "AMERICA [PERSON_NAME] - SARA9711292BA" at bounding box center [907, 177] width 172 height 32
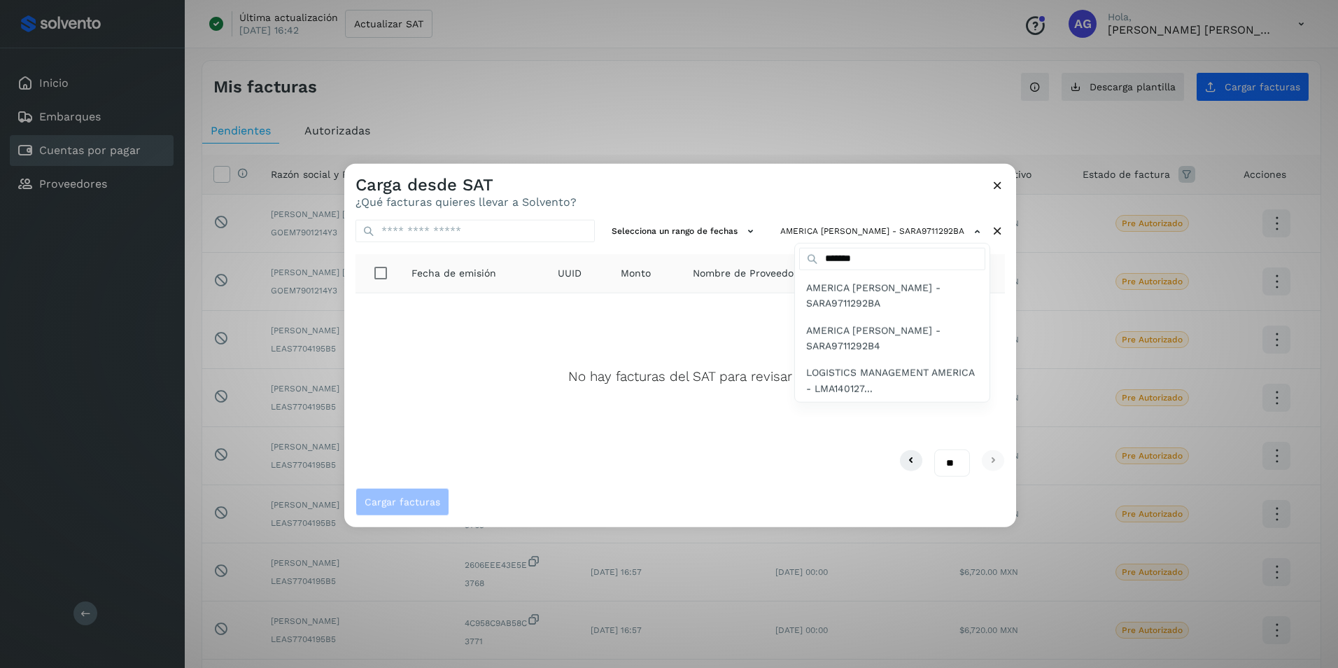
click at [998, 188] on div at bounding box center [1013, 498] width 1338 height 668
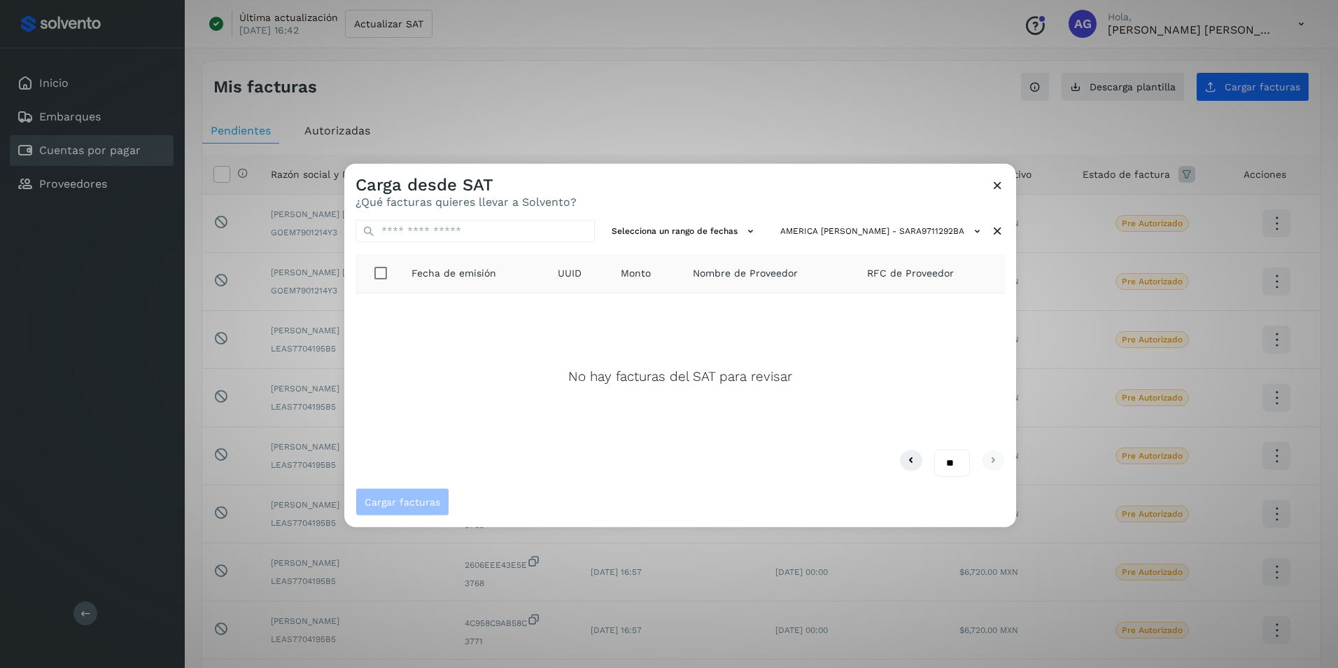
click at [998, 188] on icon at bounding box center [998, 185] width 15 height 15
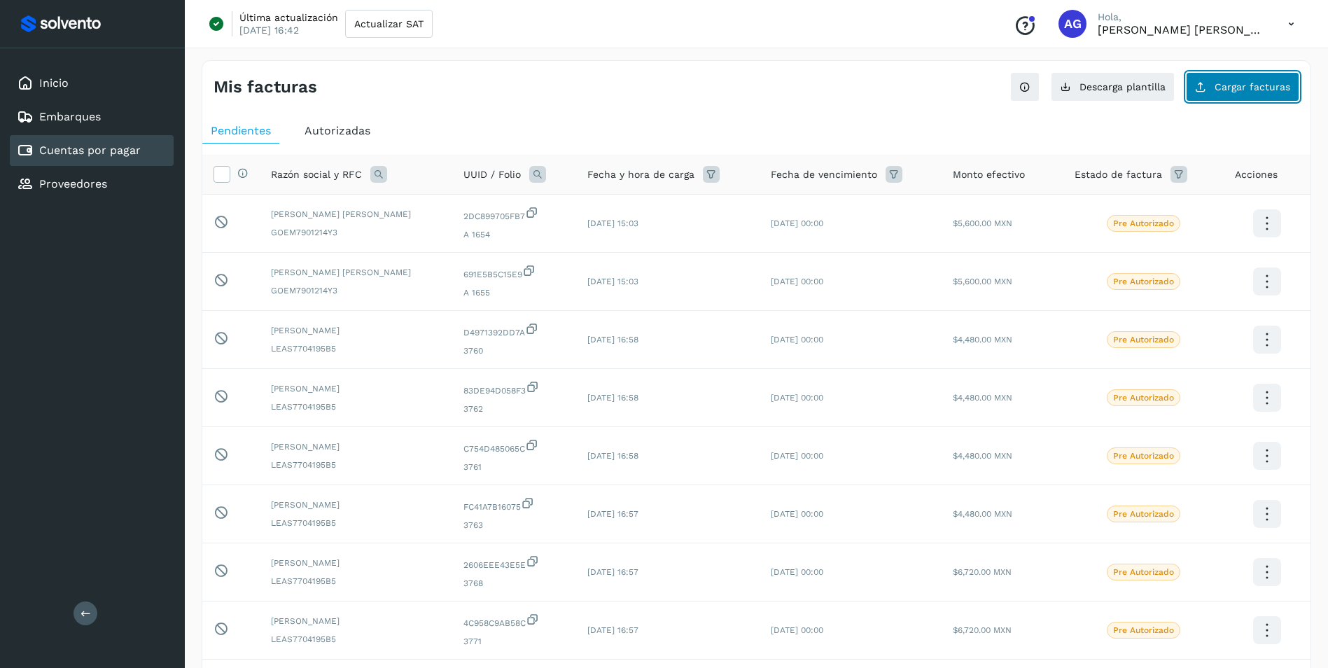
click at [1219, 90] on span "Cargar facturas" at bounding box center [1253, 87] width 76 height 10
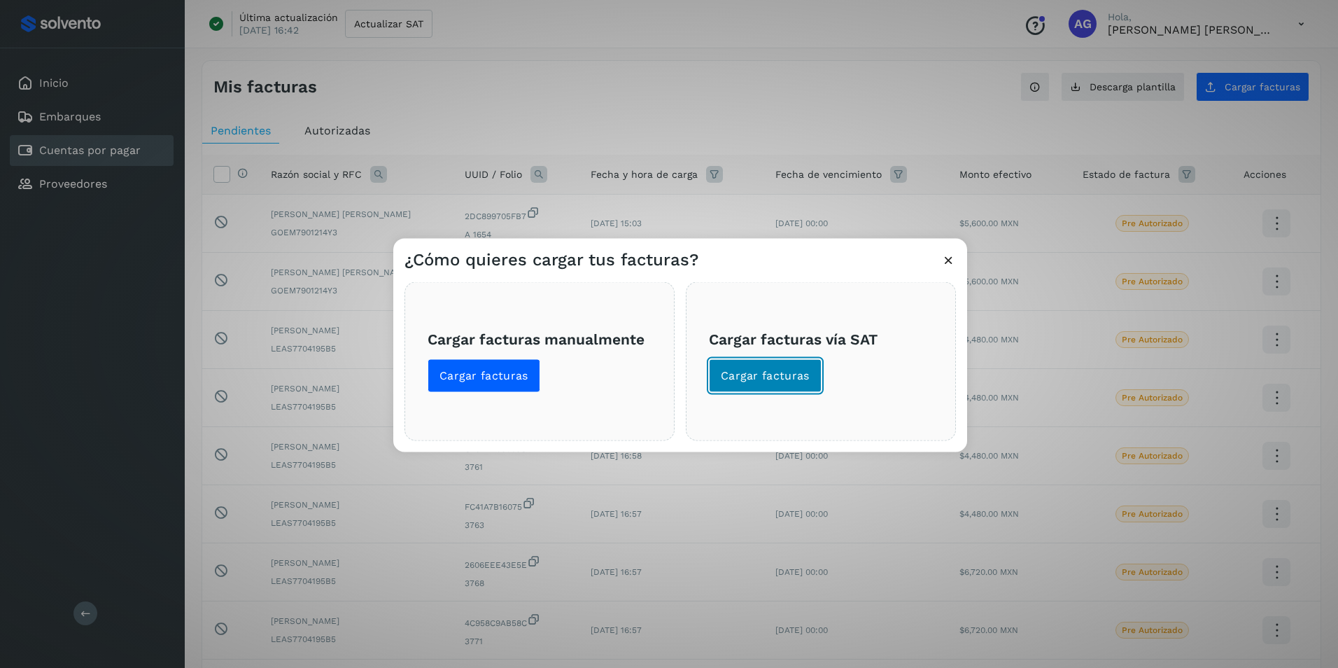
click at [740, 391] on button "Cargar facturas" at bounding box center [765, 376] width 113 height 34
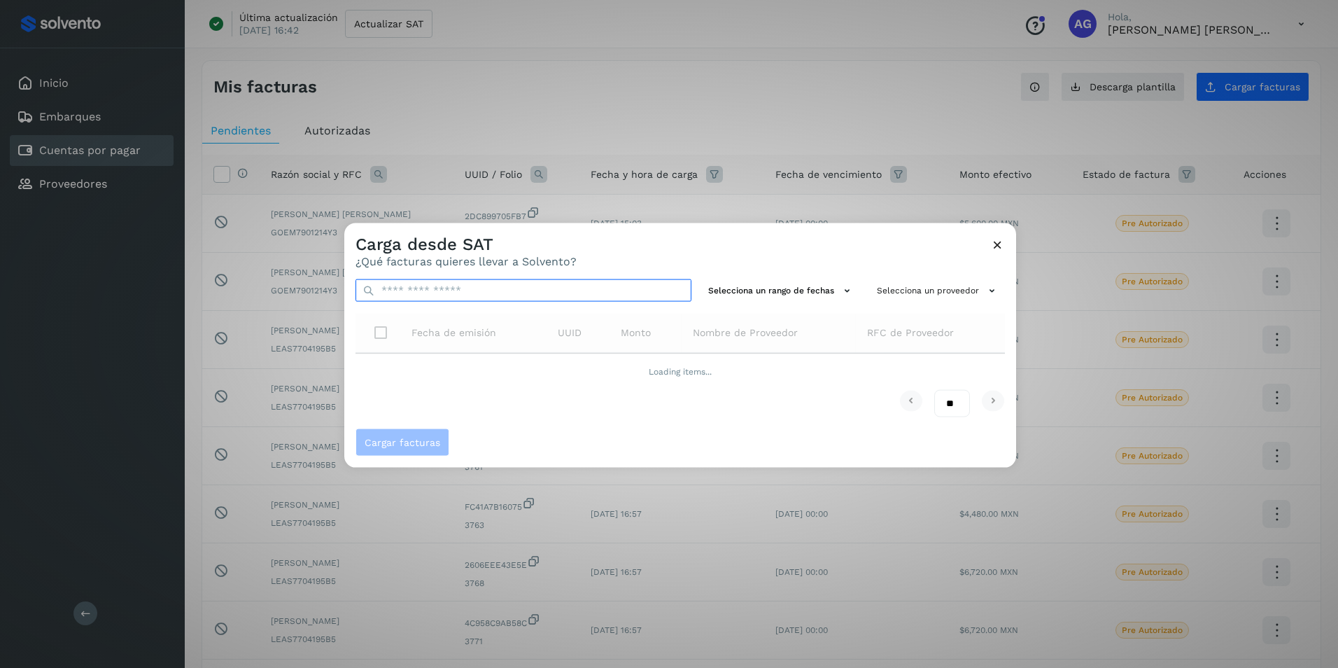
click at [537, 293] on input "text" at bounding box center [524, 290] width 336 height 22
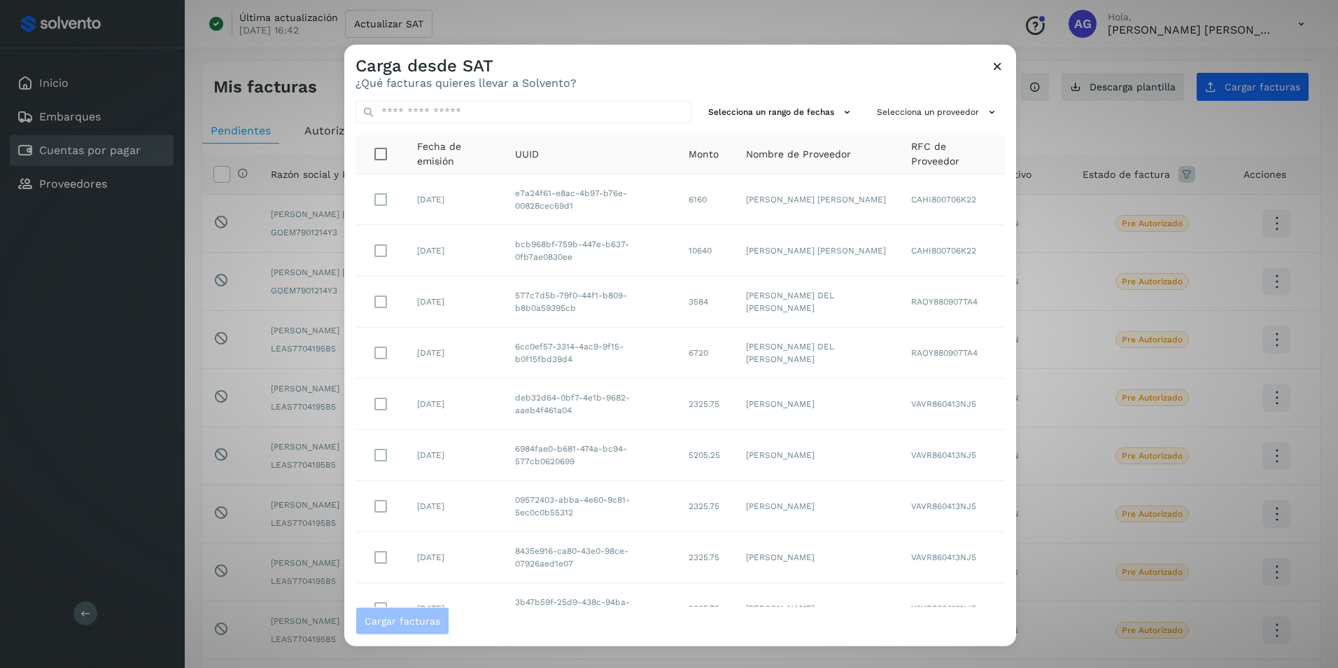
click at [998, 246] on div "Selecciona un rango de fechas Selecciona un proveedor Fecha de emisión UUID Mon…" at bounding box center [680, 348] width 672 height 517
click at [905, 116] on button "Selecciona un proveedor" at bounding box center [939, 112] width 134 height 23
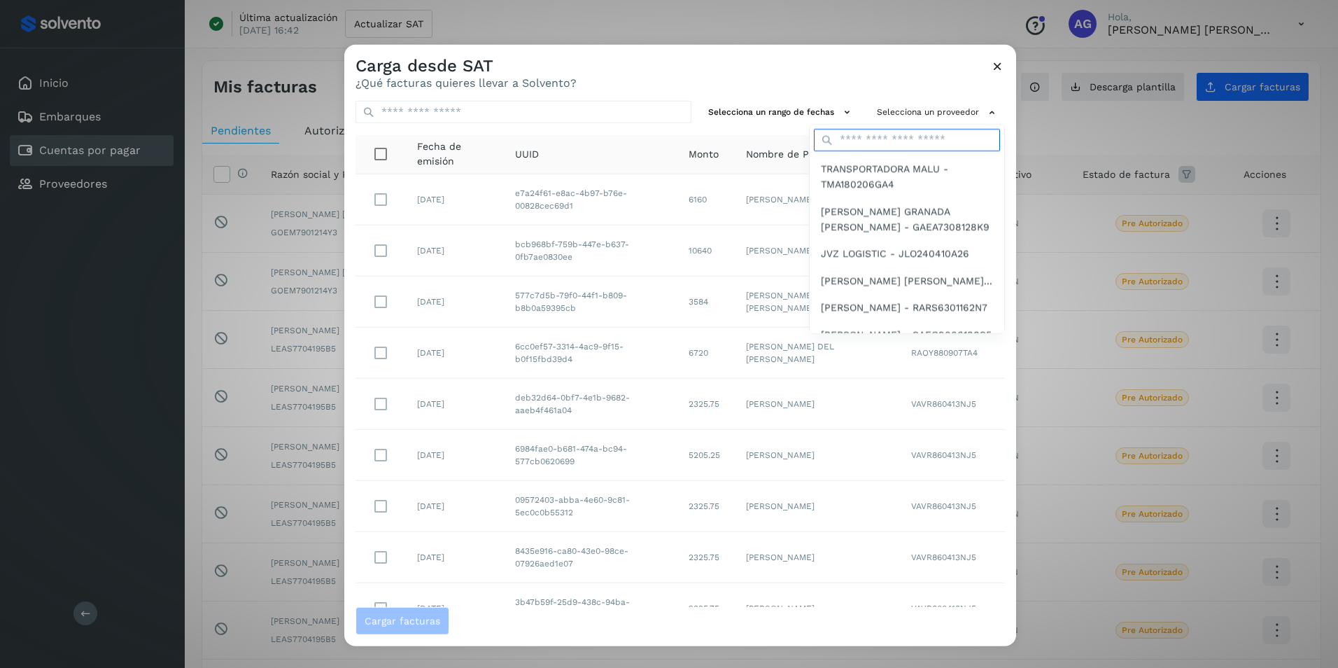
click at [890, 148] on input "text" at bounding box center [907, 140] width 186 height 22
type input "***"
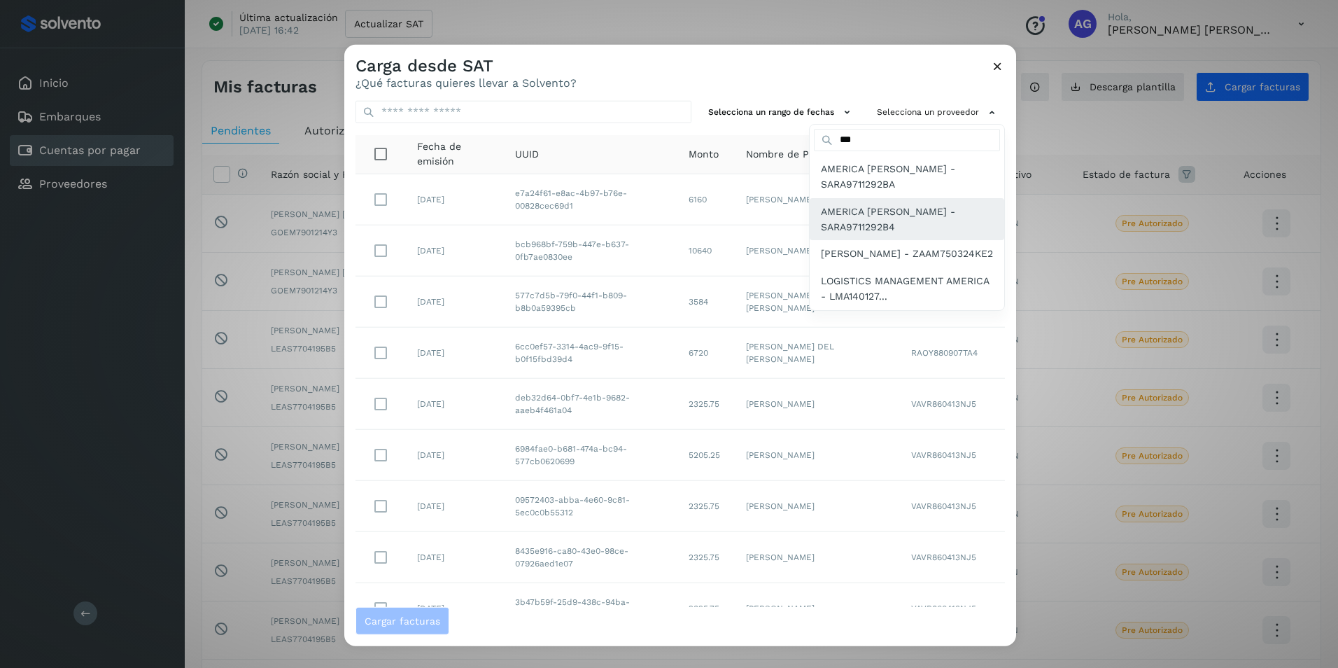
click at [894, 226] on span "AMERICA [PERSON_NAME] - SARA9711292B4" at bounding box center [907, 219] width 172 height 32
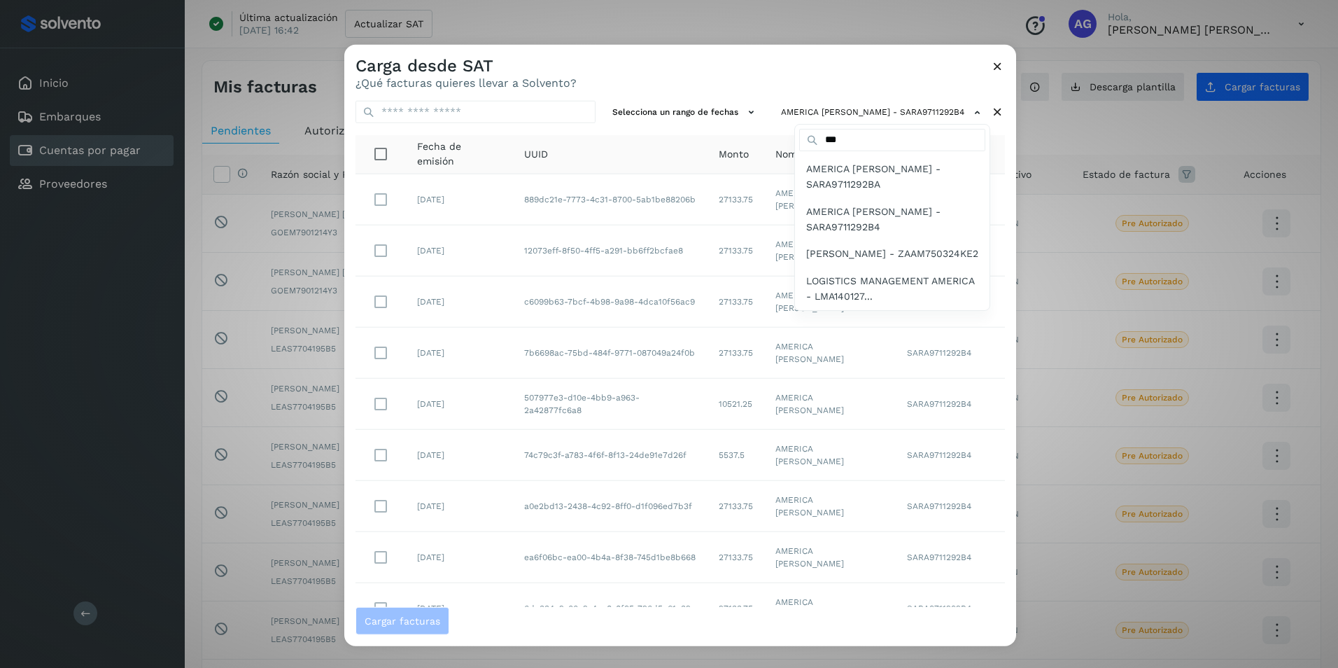
click at [657, 114] on div at bounding box center [1013, 379] width 1338 height 668
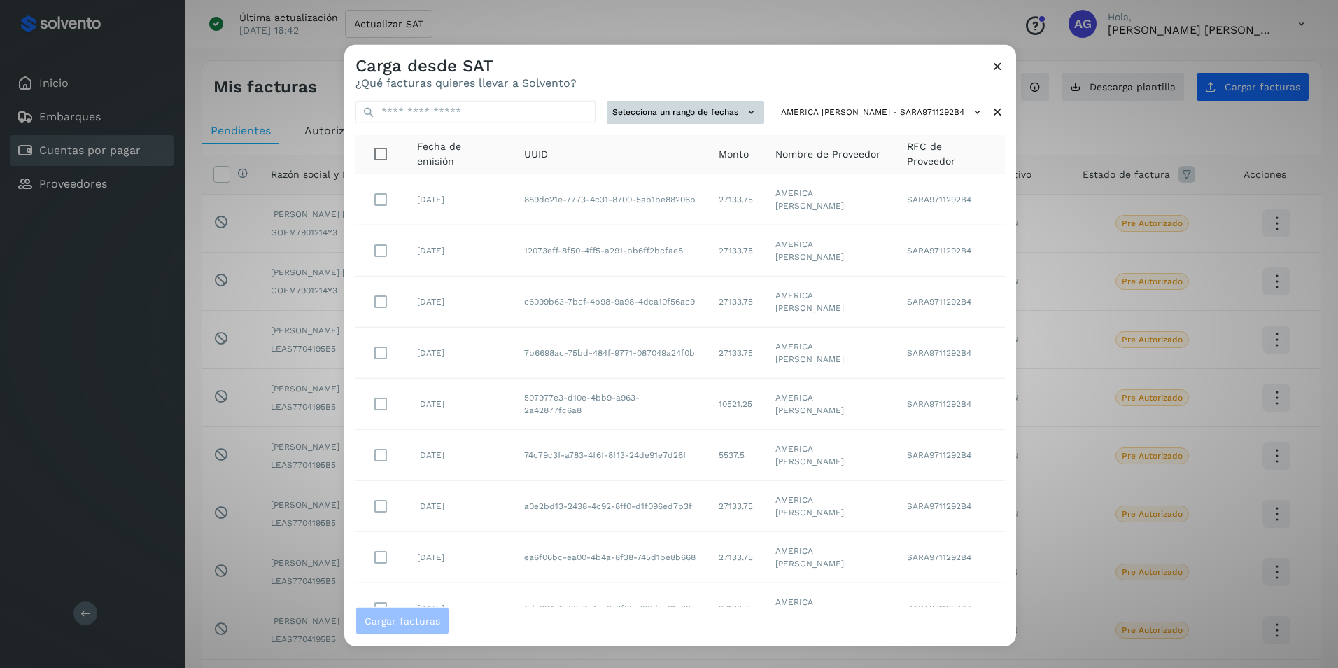
click at [660, 113] on button "Selecciona un rango de fechas" at bounding box center [686, 112] width 158 height 23
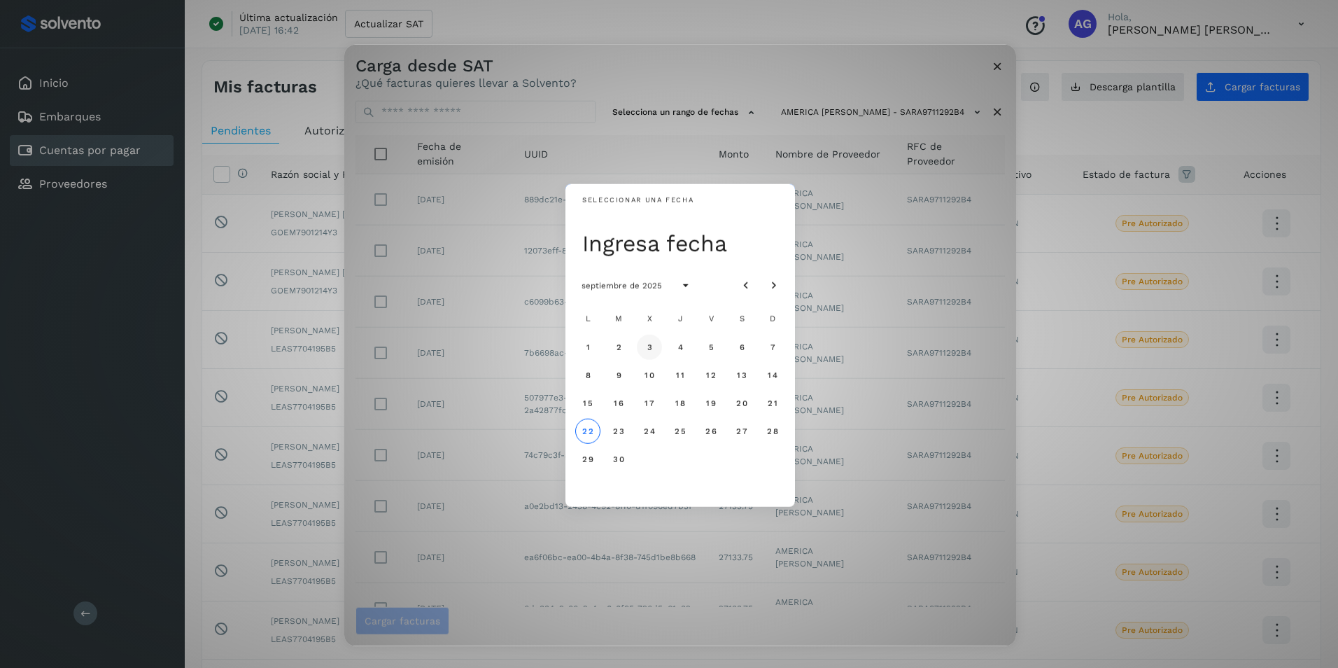
click at [644, 347] on button "3" at bounding box center [649, 346] width 25 height 25
click at [687, 348] on button "4" at bounding box center [680, 346] width 25 height 25
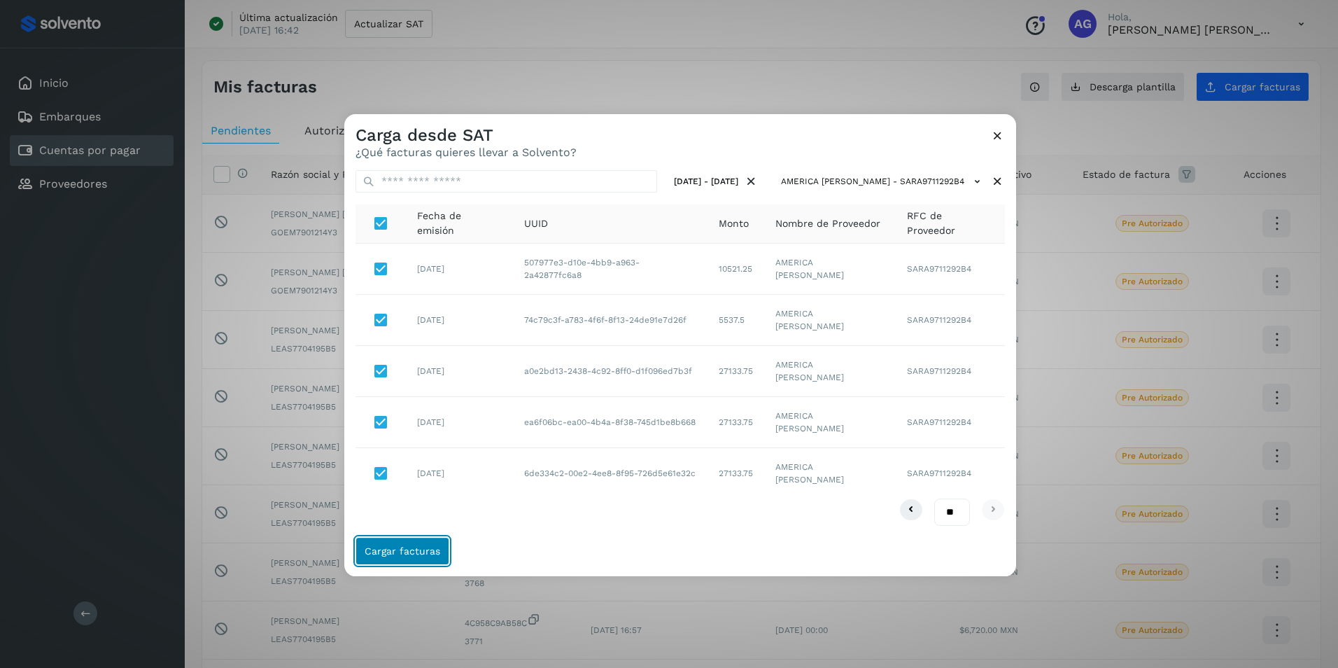
click at [406, 552] on span "Cargar facturas" at bounding box center [403, 551] width 76 height 10
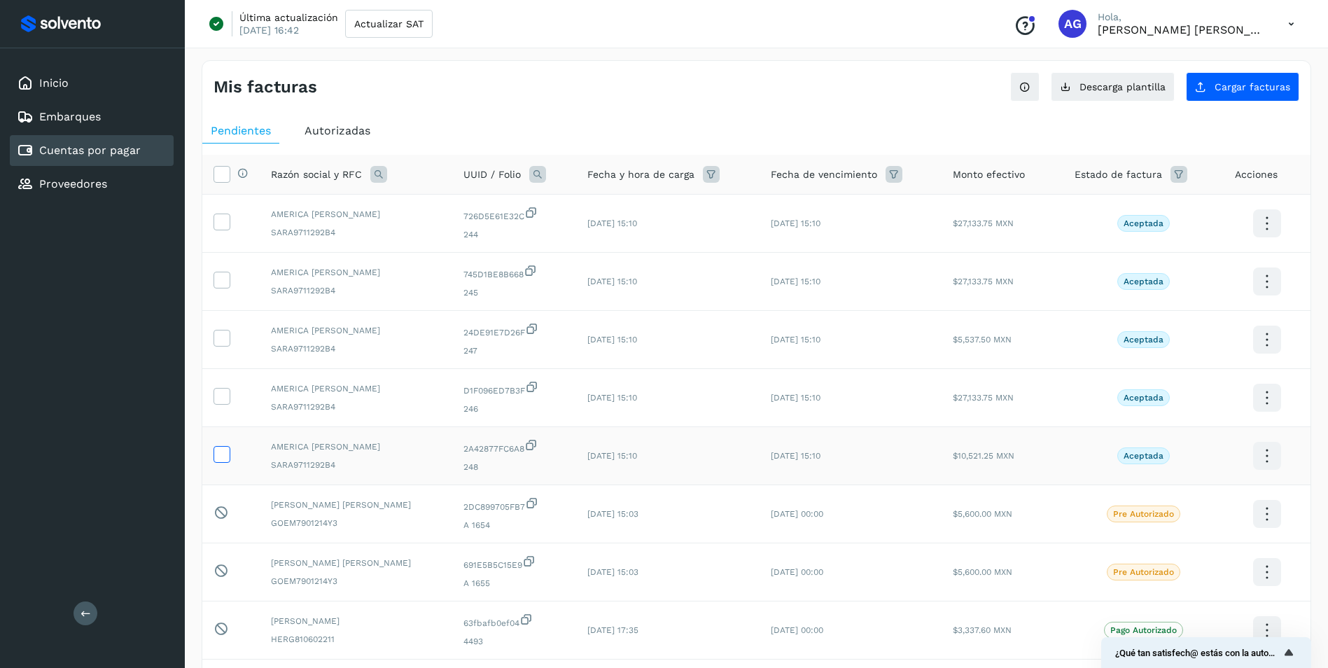
click at [224, 454] on icon at bounding box center [221, 453] width 15 height 15
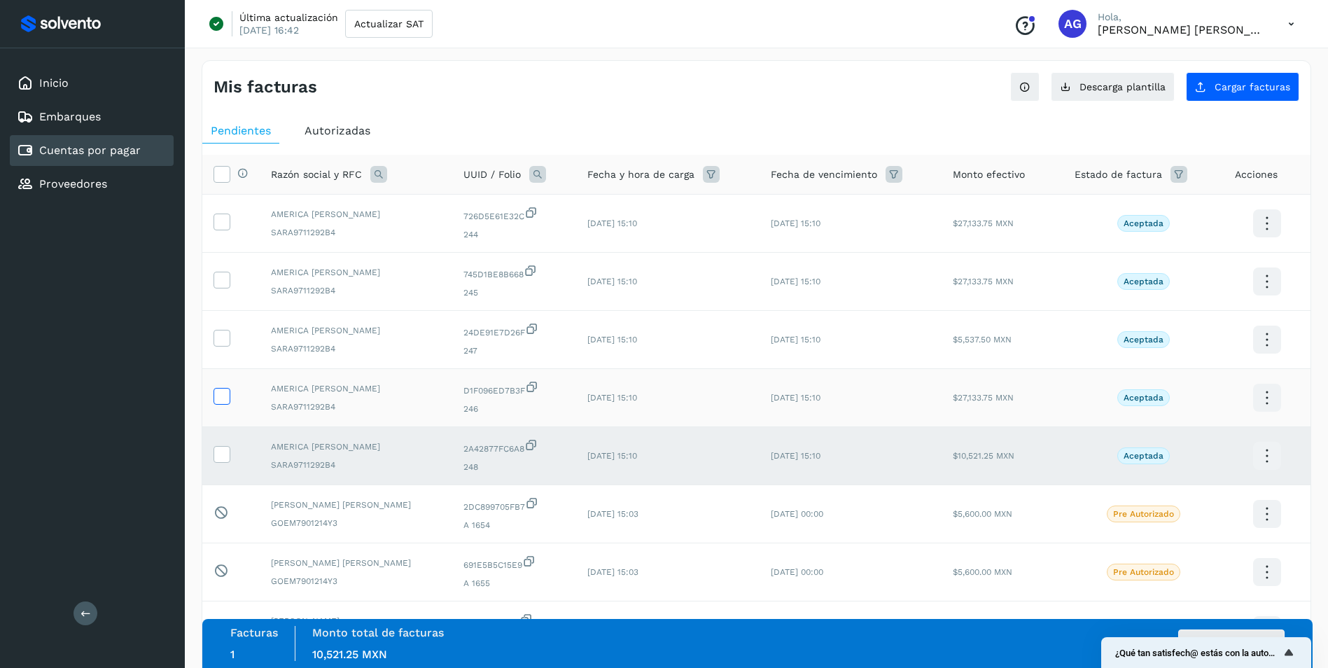
click at [225, 395] on icon at bounding box center [221, 395] width 15 height 15
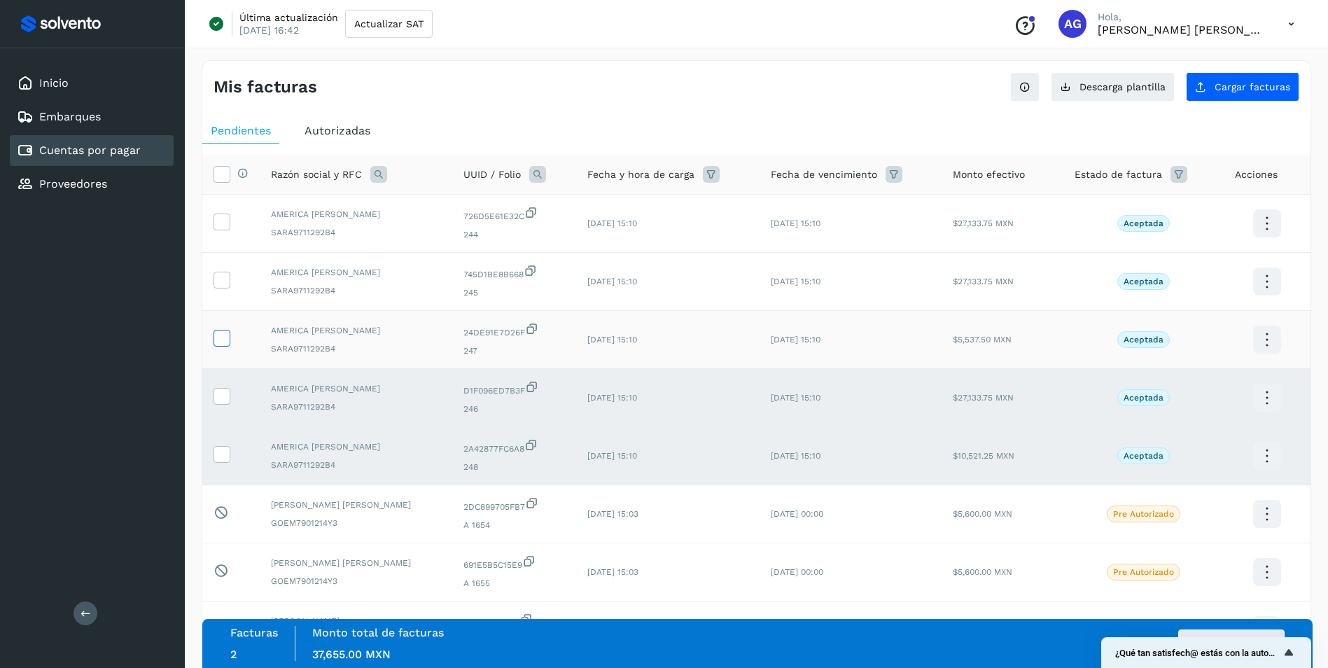
click at [225, 338] on icon at bounding box center [221, 337] width 15 height 15
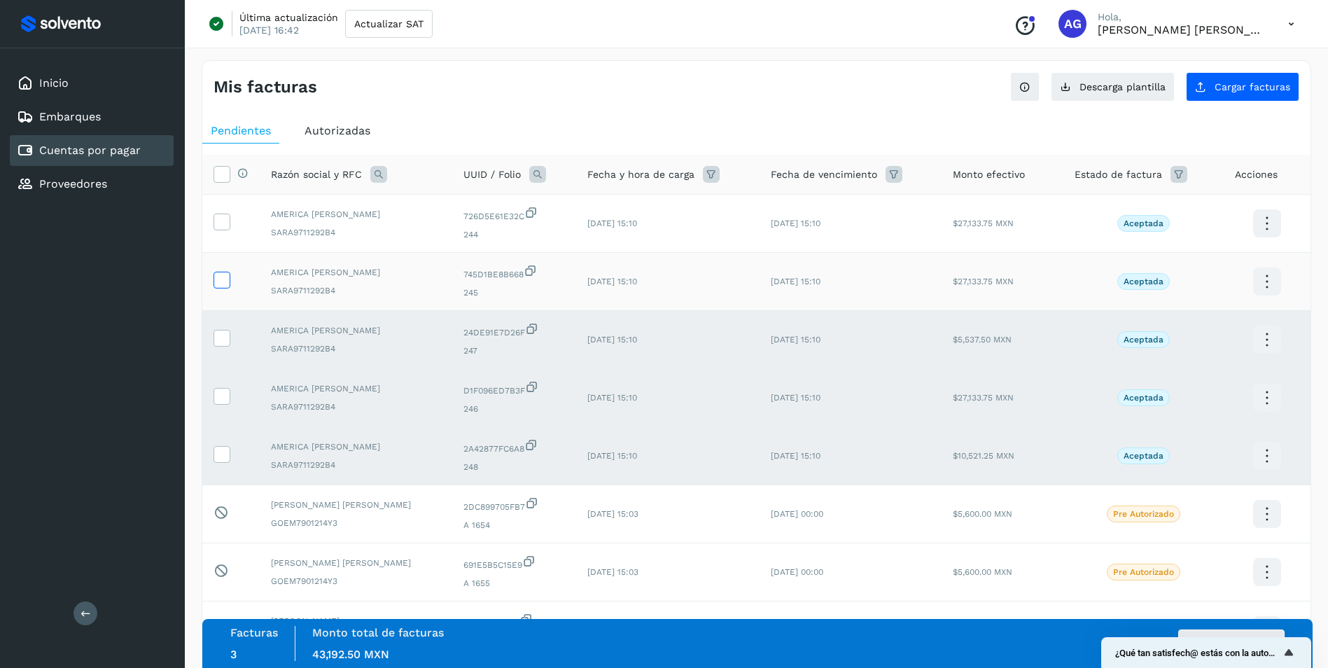
click at [223, 272] on icon at bounding box center [221, 279] width 15 height 15
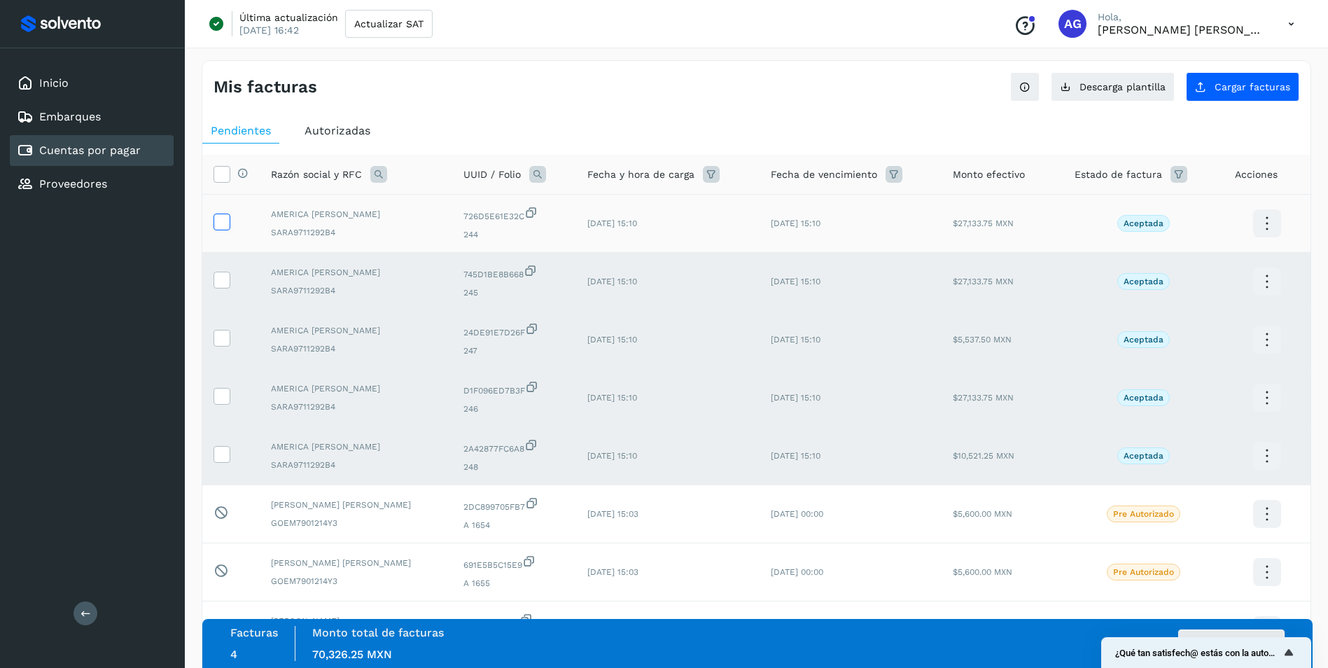
click at [228, 214] on icon at bounding box center [221, 221] width 15 height 15
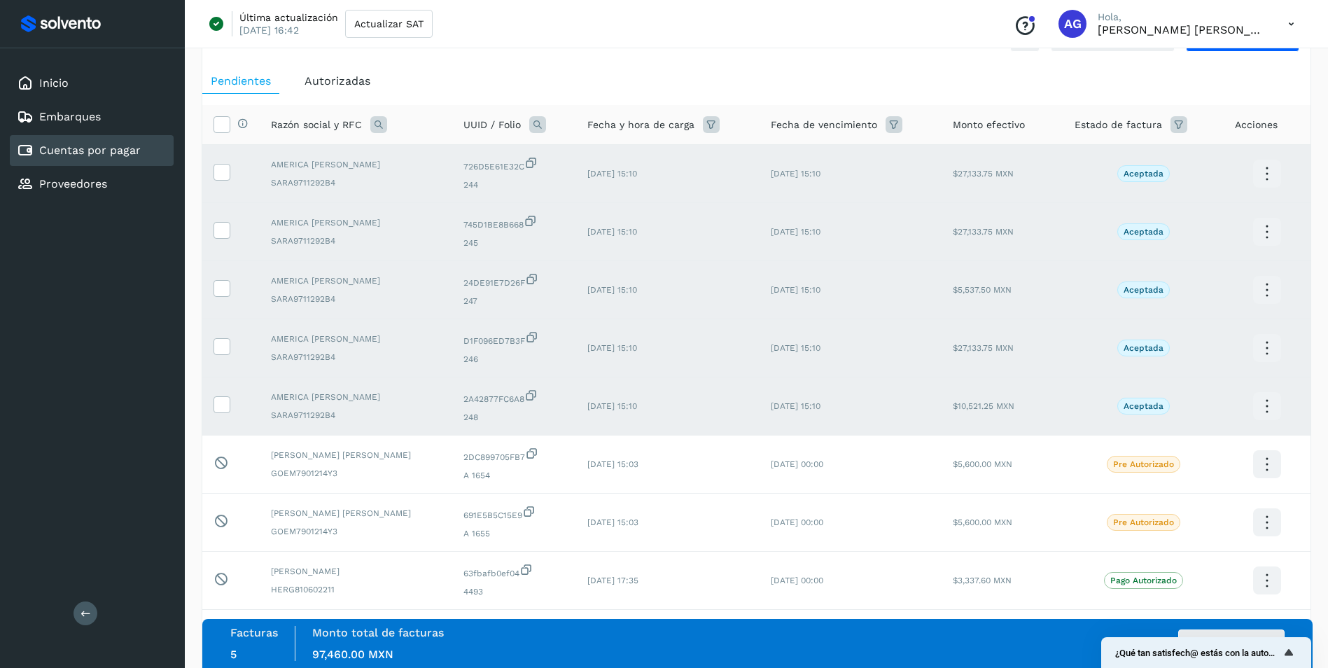
scroll to position [55, 0]
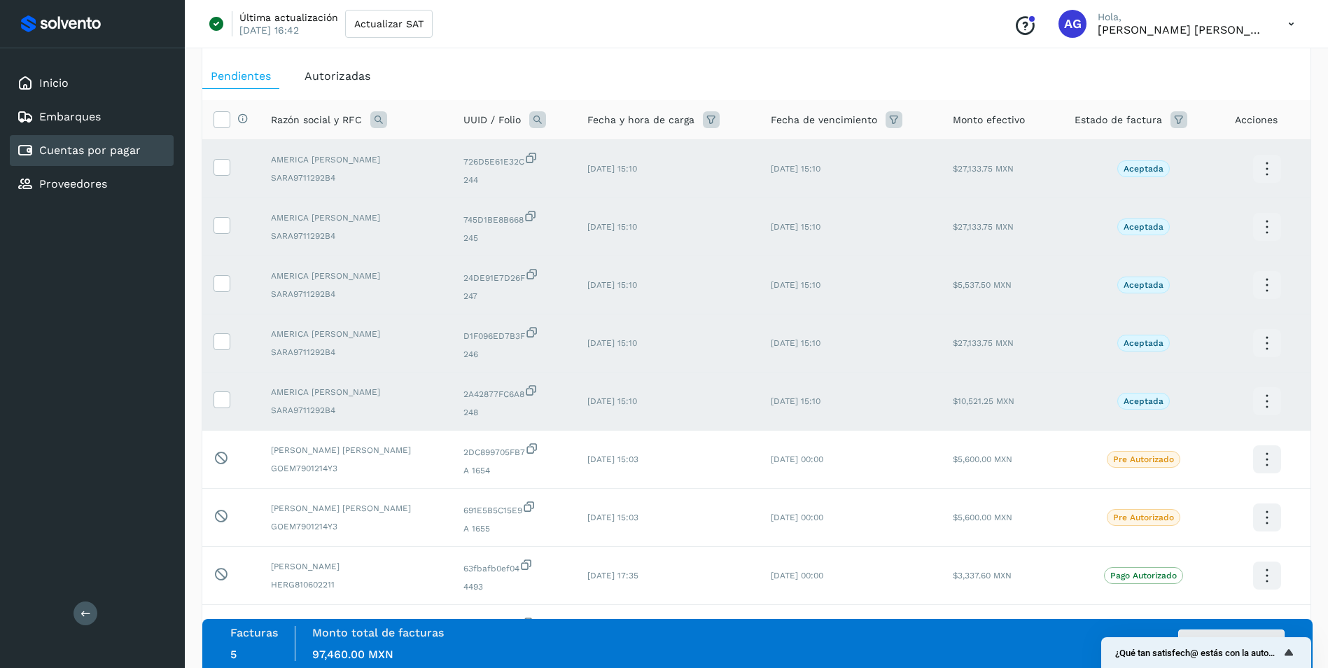
click at [1259, 634] on button "Autorizar facturas" at bounding box center [1231, 643] width 106 height 28
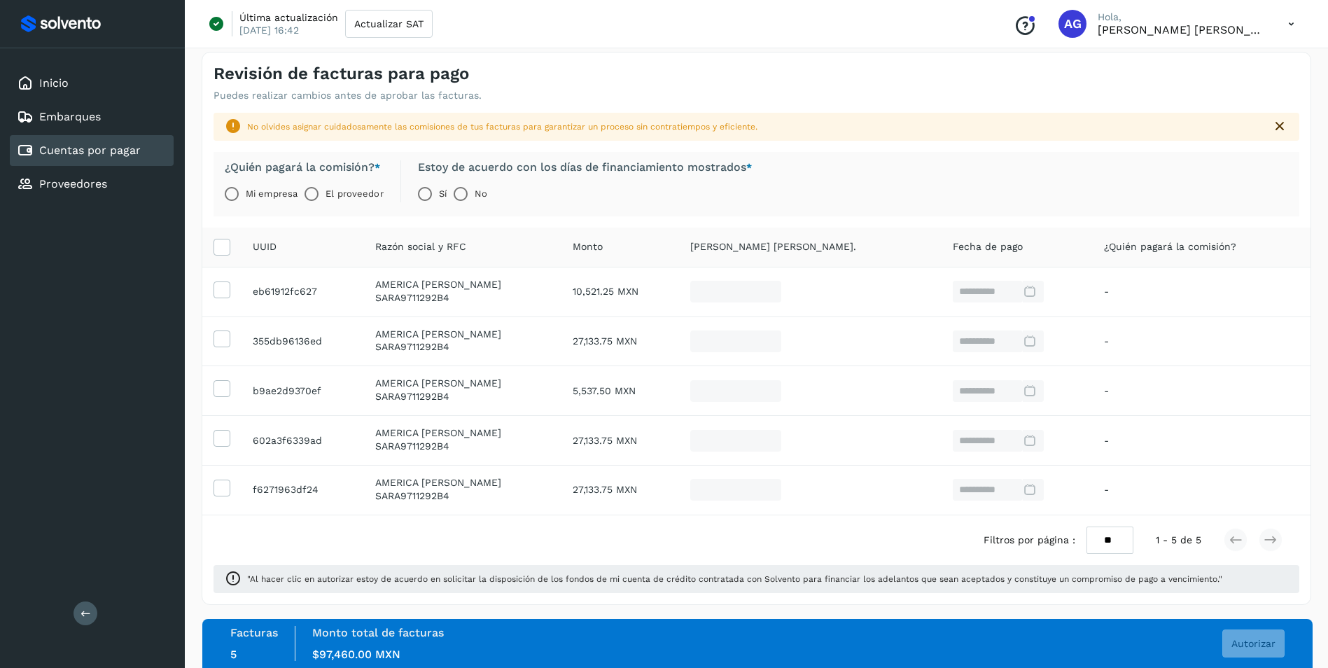
click at [350, 196] on label "El proveedor" at bounding box center [354, 194] width 57 height 28
click at [1273, 643] on span "Autorizar" at bounding box center [1253, 643] width 44 height 10
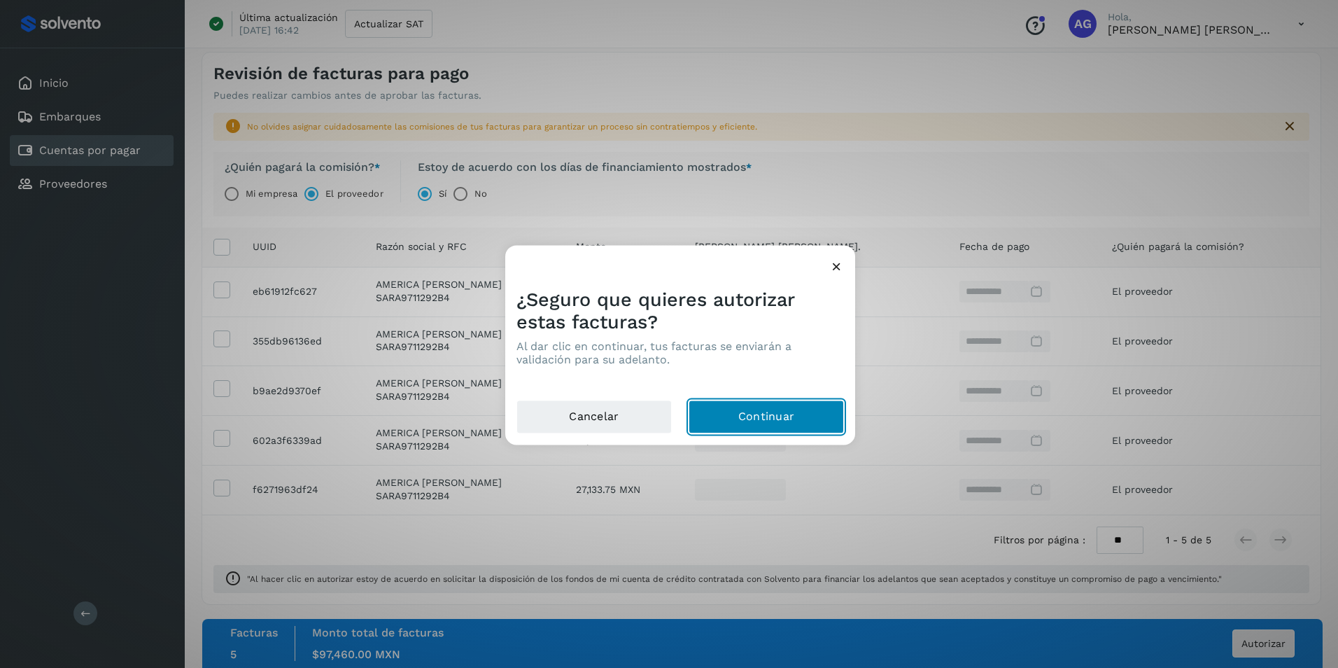
click at [781, 419] on button "Continuar" at bounding box center [766, 417] width 155 height 34
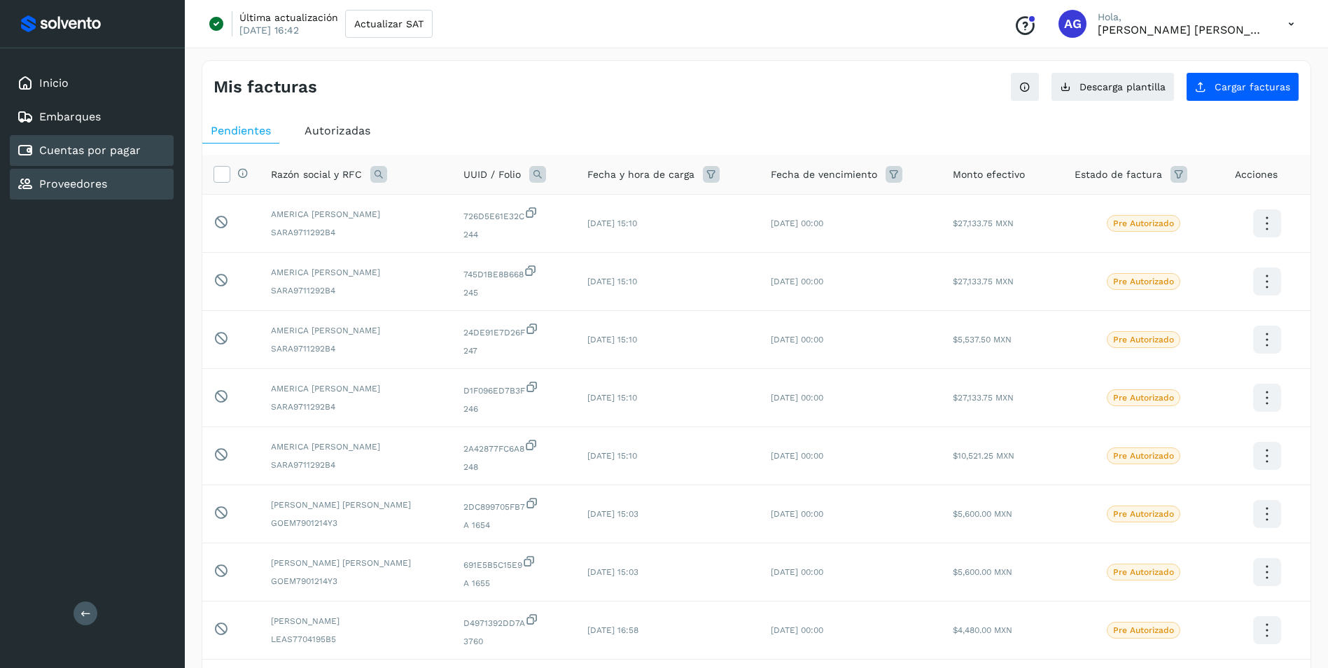
click at [57, 186] on link "Proveedores" at bounding box center [73, 183] width 68 height 13
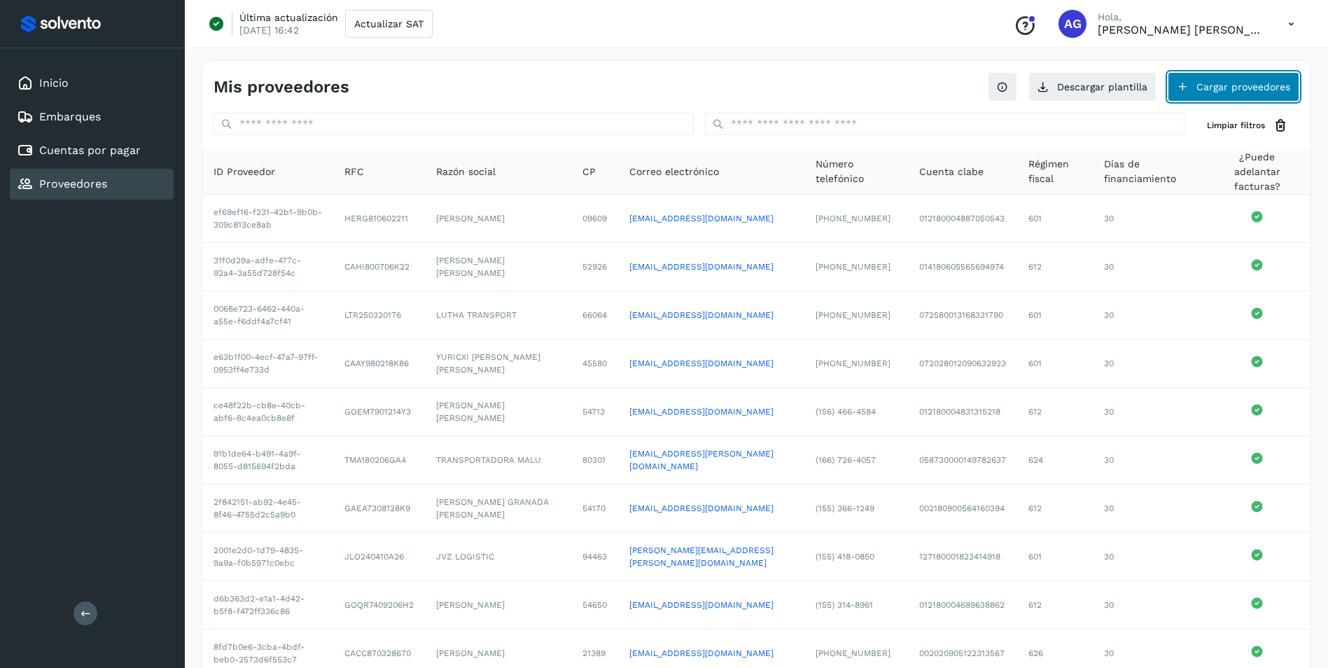
click at [1257, 85] on button "Cargar proveedores" at bounding box center [1234, 86] width 132 height 29
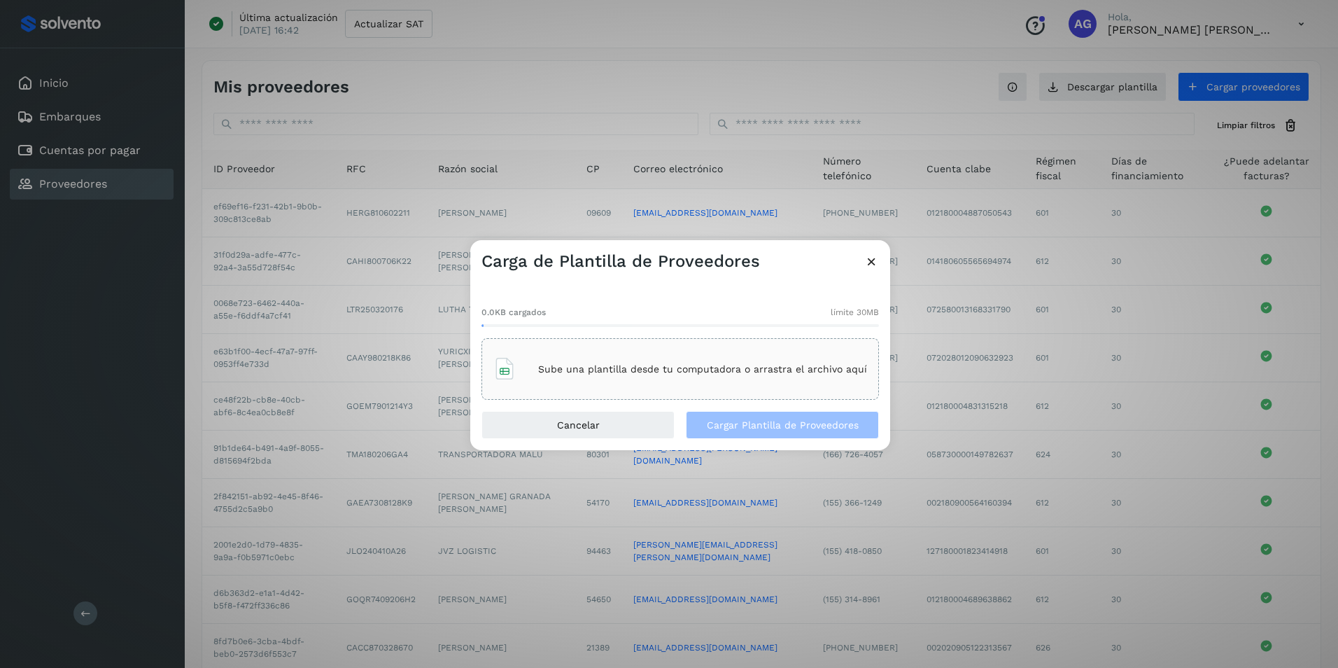
click at [732, 370] on p "Sube una plantilla desde tu computadora o arrastra el archivo aquí" at bounding box center [702, 369] width 329 height 12
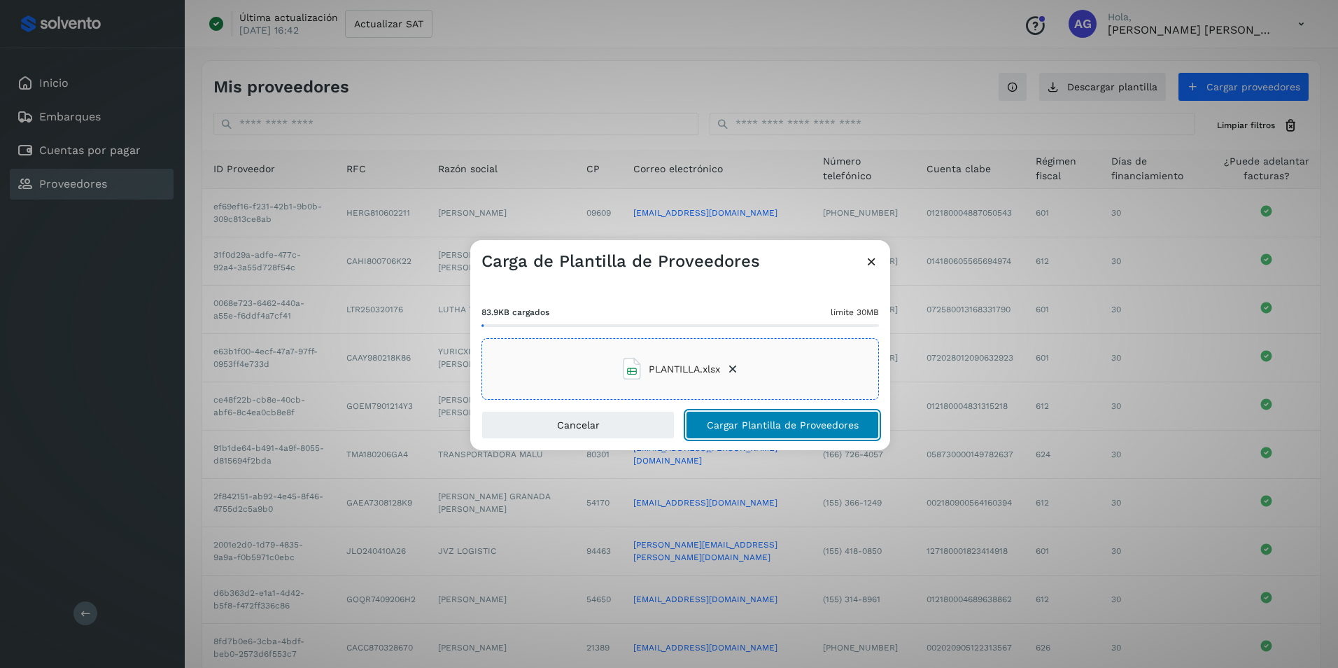
click at [754, 427] on span "Cargar Plantilla de Proveedores" at bounding box center [783, 425] width 152 height 10
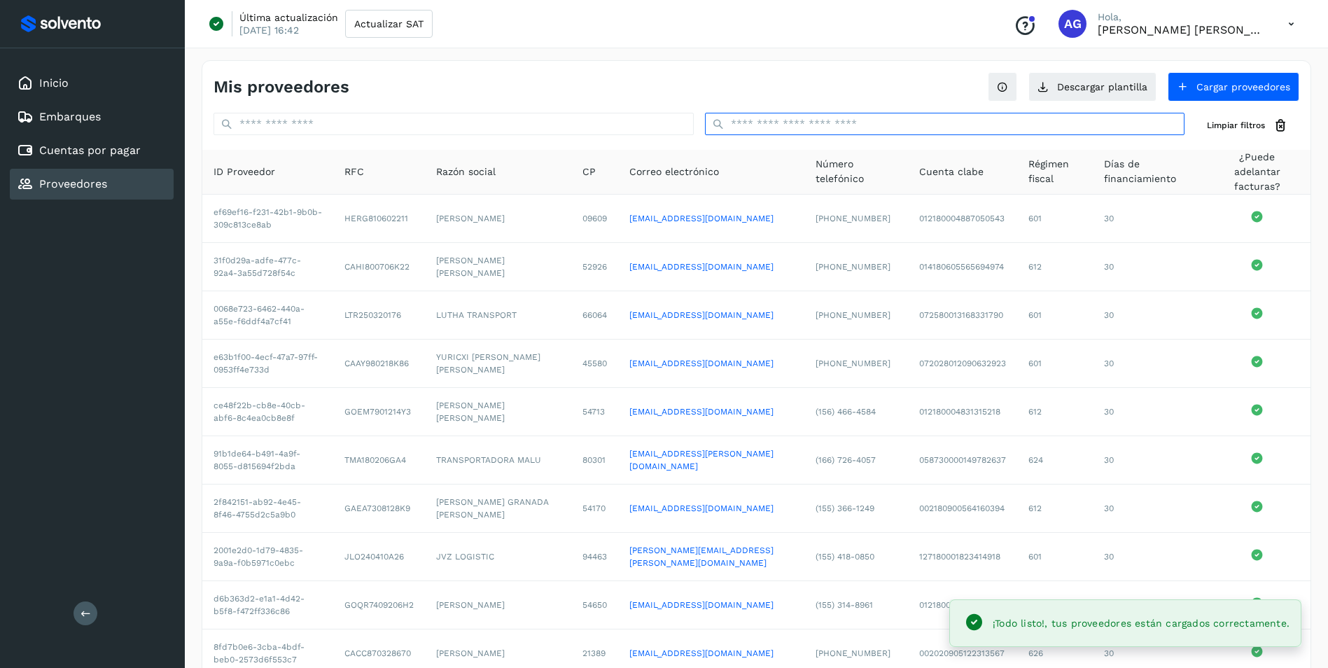
click at [753, 126] on input "text" at bounding box center [945, 124] width 480 height 22
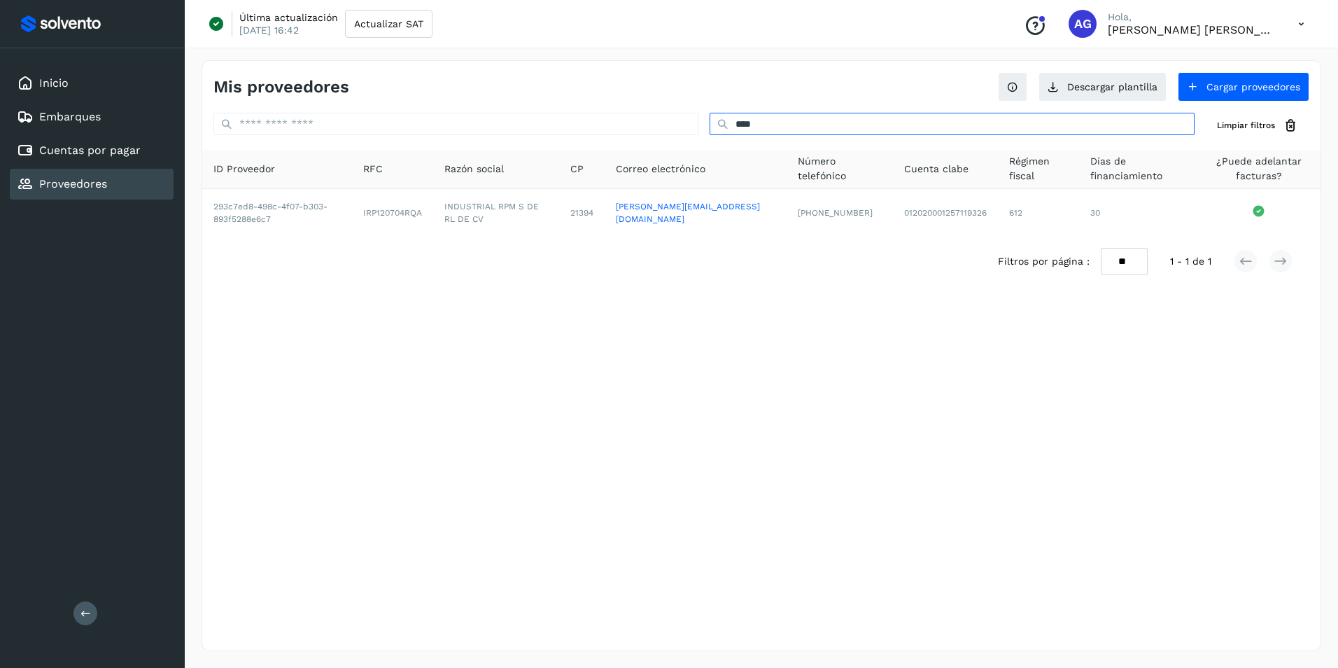
type input "****"
